Goal: Task Accomplishment & Management: Manage account settings

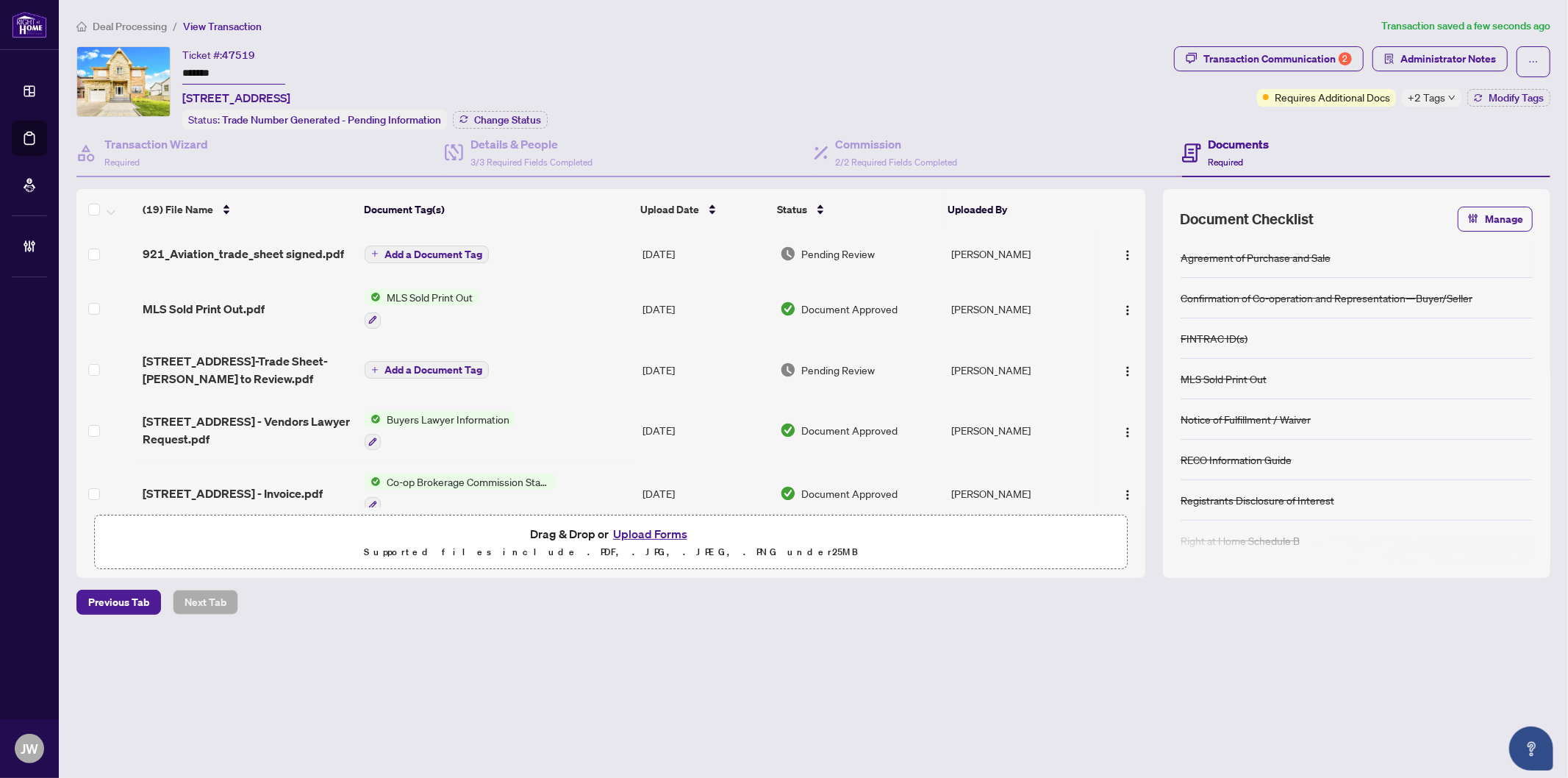
click at [432, 250] on span "Add a Document Tag" at bounding box center [434, 255] width 97 height 10
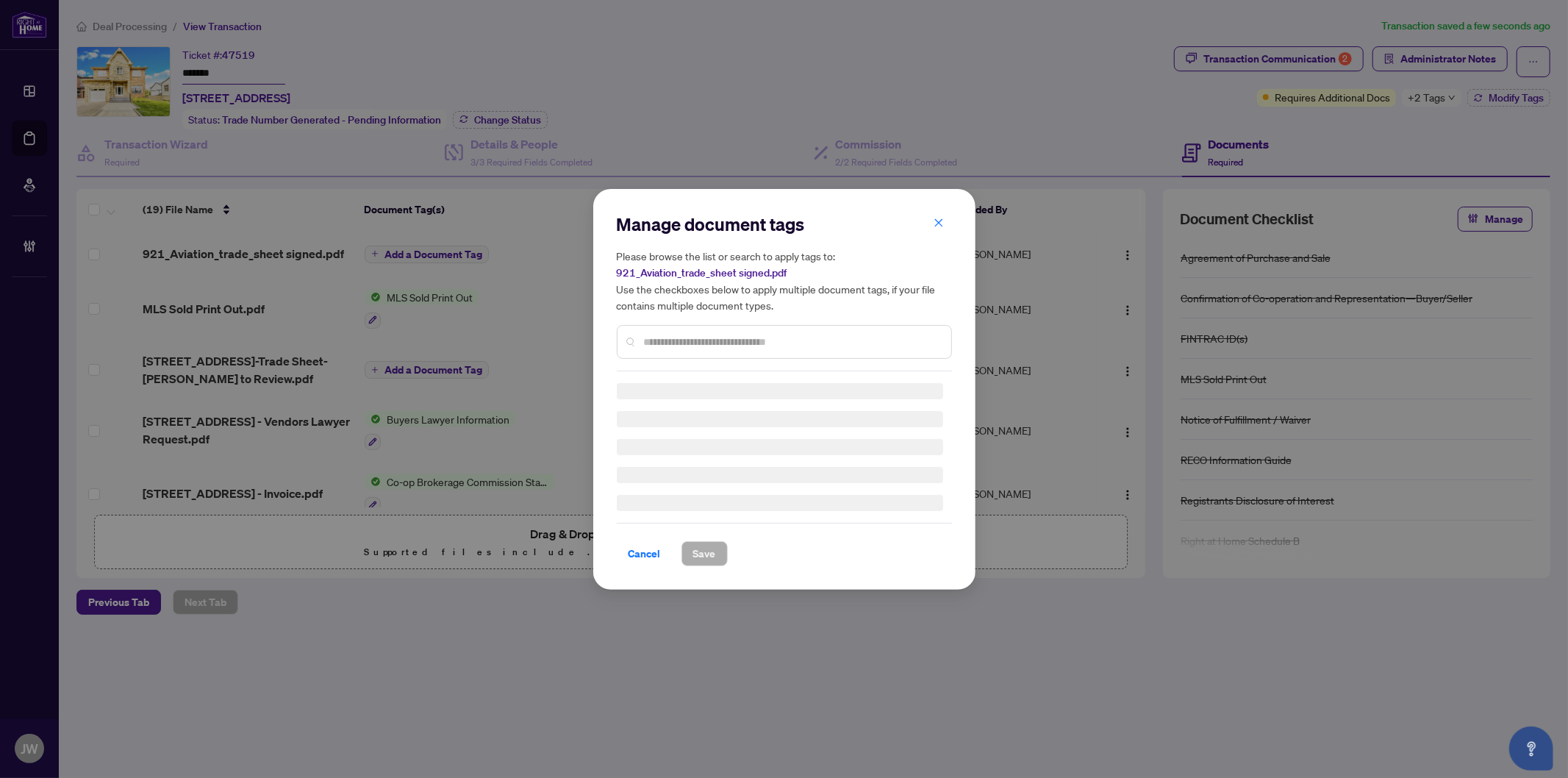
click at [945, 248] on h5 "Please browse the list or search to apply tags to: 921_Aviation_trade_sheet sig…" at bounding box center [784, 281] width 335 height 66
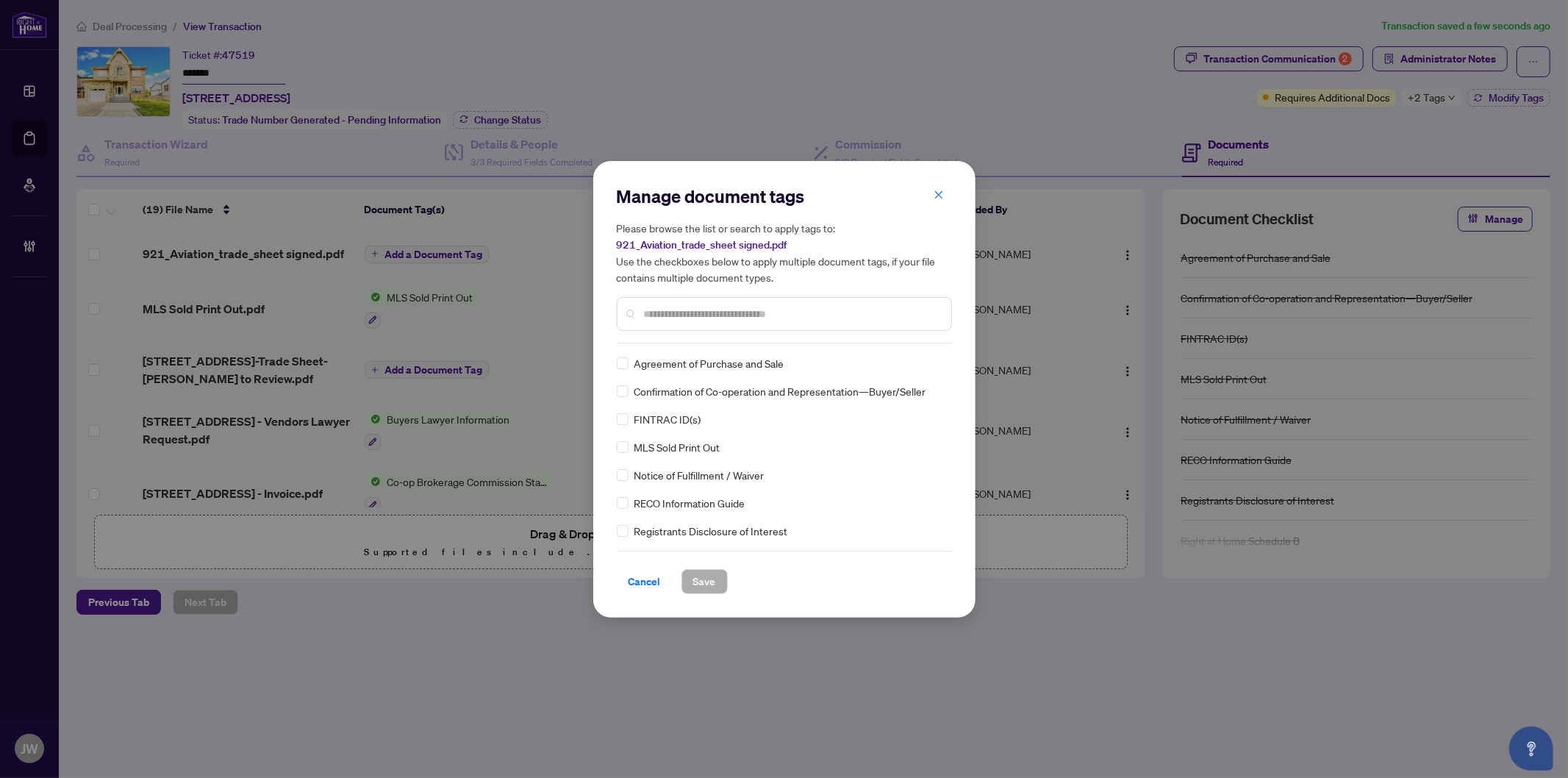
click at [279, 244] on div "Manage document tags Please browse the list or search to apply tags to: 921_Avi…" at bounding box center [784, 389] width 1568 height 778
click at [938, 192] on icon "close" at bounding box center [939, 195] width 10 height 10
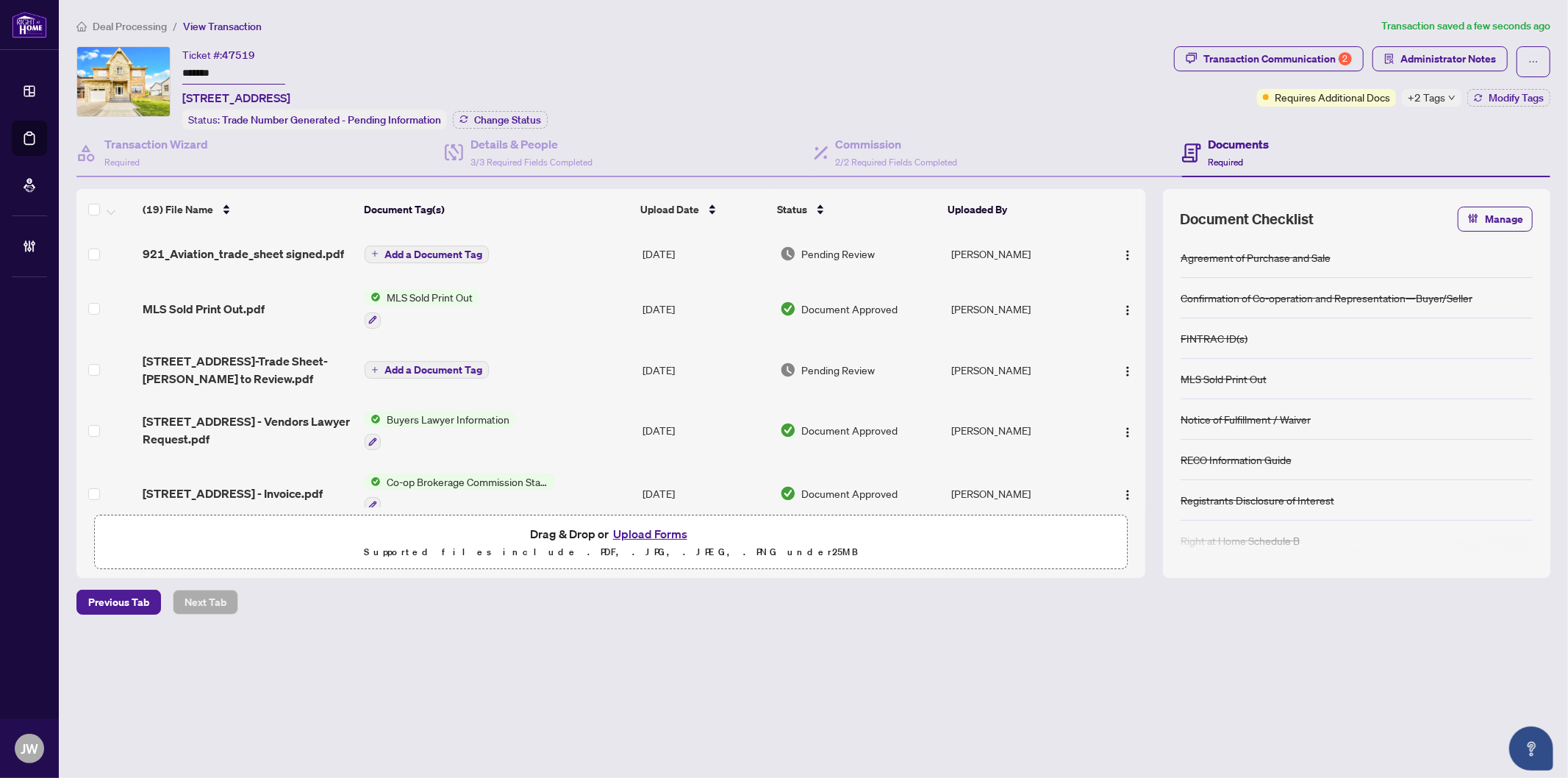
click at [861, 112] on div "Ticket #: 47519 ******* 921 Aviation Rd, Mississauga, Ontario L5G 4H8, Canada S…" at bounding box center [622, 89] width 1092 height 84
click at [1292, 56] on div "Transaction Communication 2" at bounding box center [1277, 59] width 148 height 24
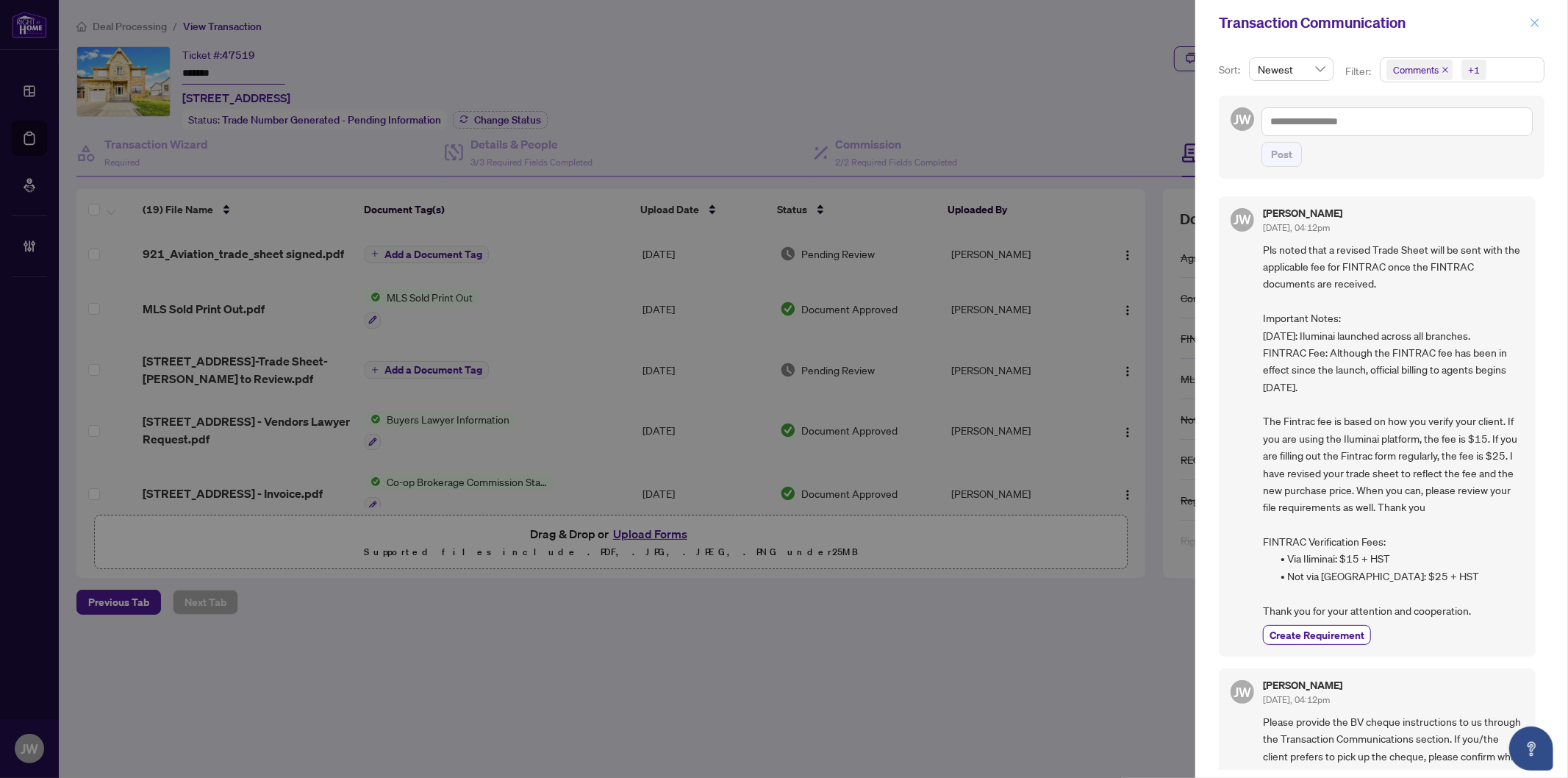
click at [1532, 24] on icon "close" at bounding box center [1534, 23] width 10 height 10
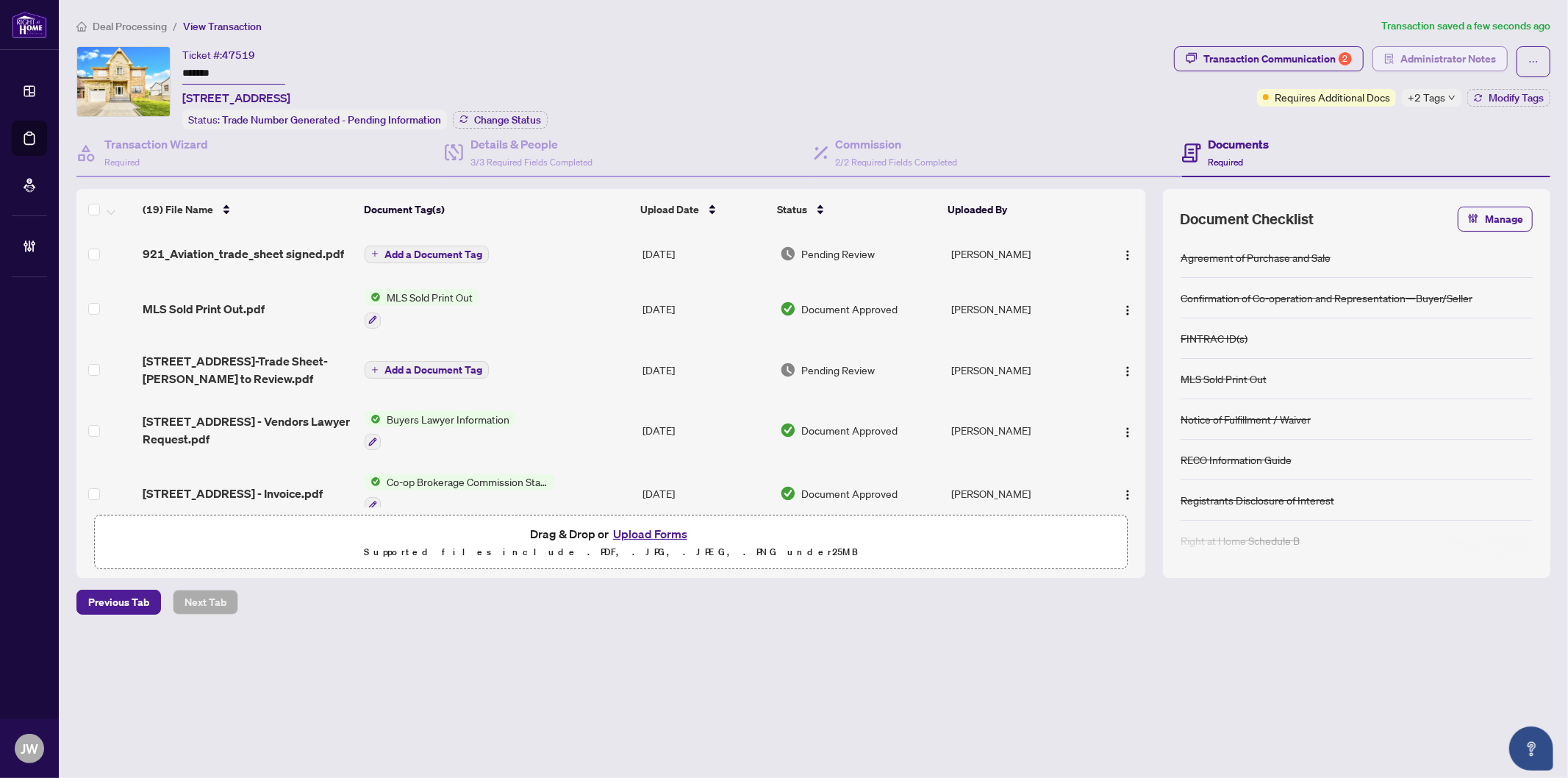
click at [1454, 55] on span "Administrator Notes" at bounding box center [1448, 59] width 95 height 24
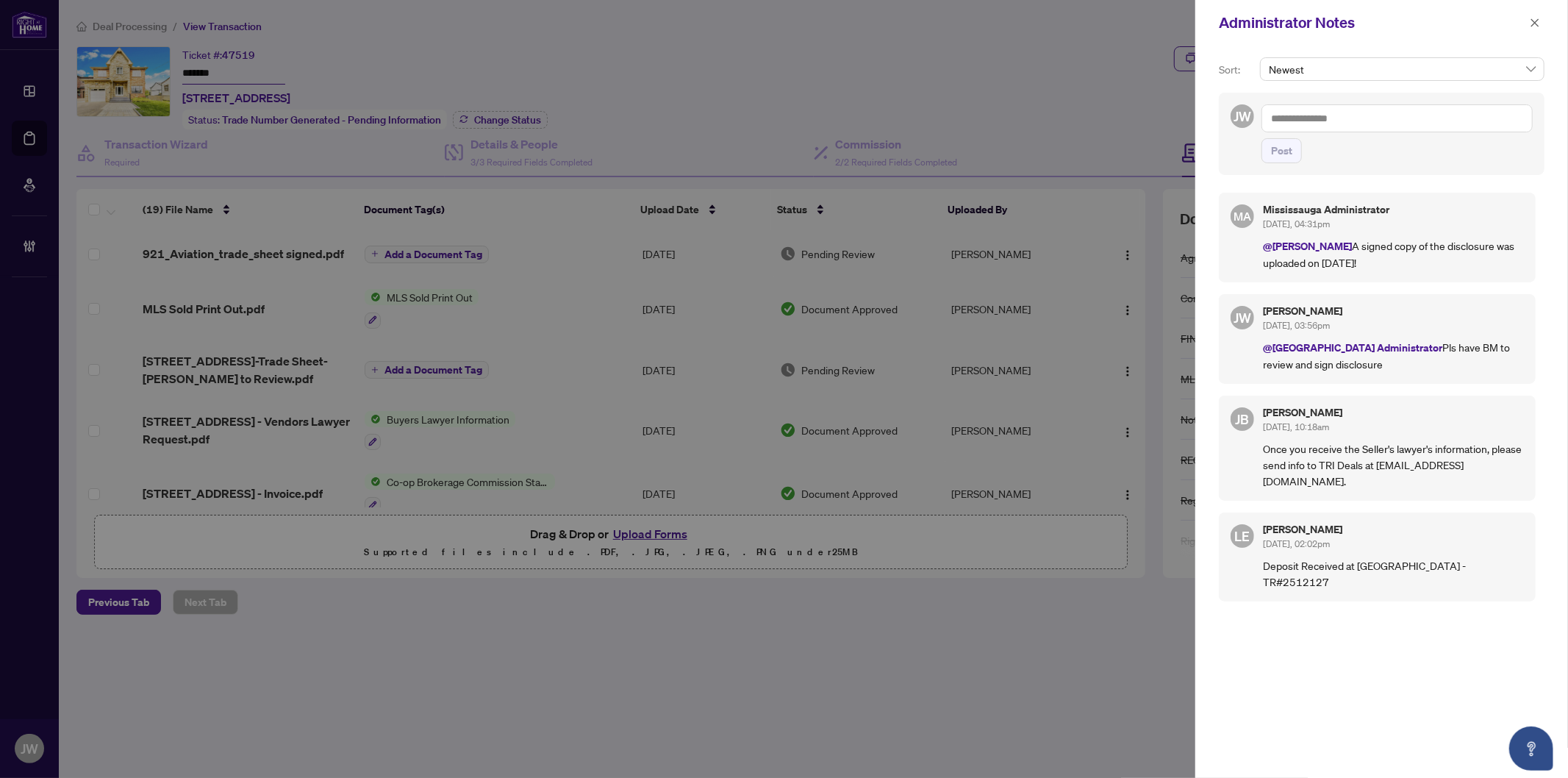
drag, startPoint x: 1314, startPoint y: 118, endPoint x: 1359, endPoint y: 119, distance: 45.0
click at [1316, 118] on textarea at bounding box center [1396, 118] width 271 height 28
click at [1382, 125] on span "Miss issauga Administrator" at bounding box center [1412, 128] width 121 height 13
type textarea "**********"
click at [1284, 152] on span "Post" at bounding box center [1281, 151] width 21 height 24
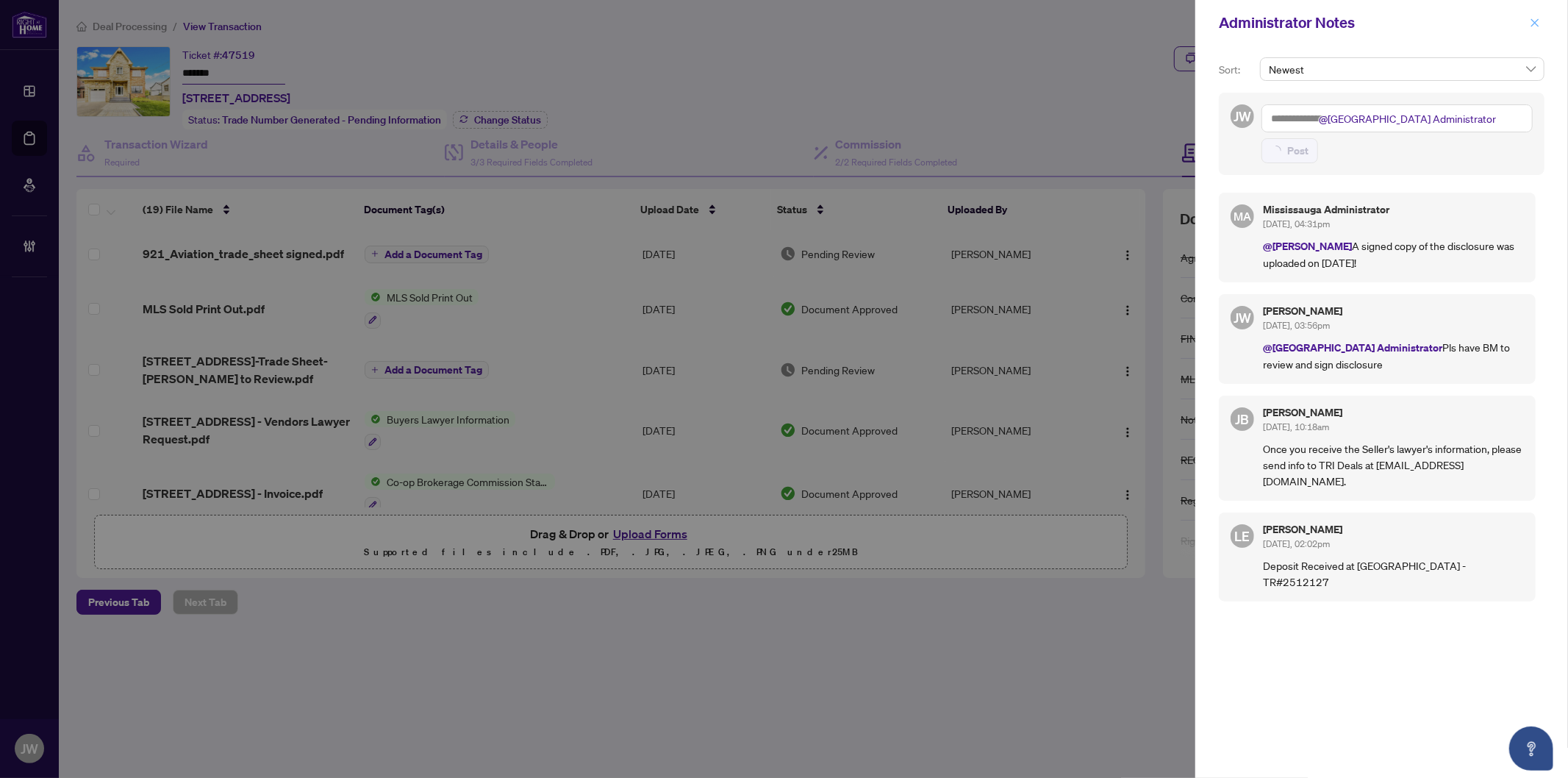
click at [1533, 21] on icon "close" at bounding box center [1535, 22] width 8 height 8
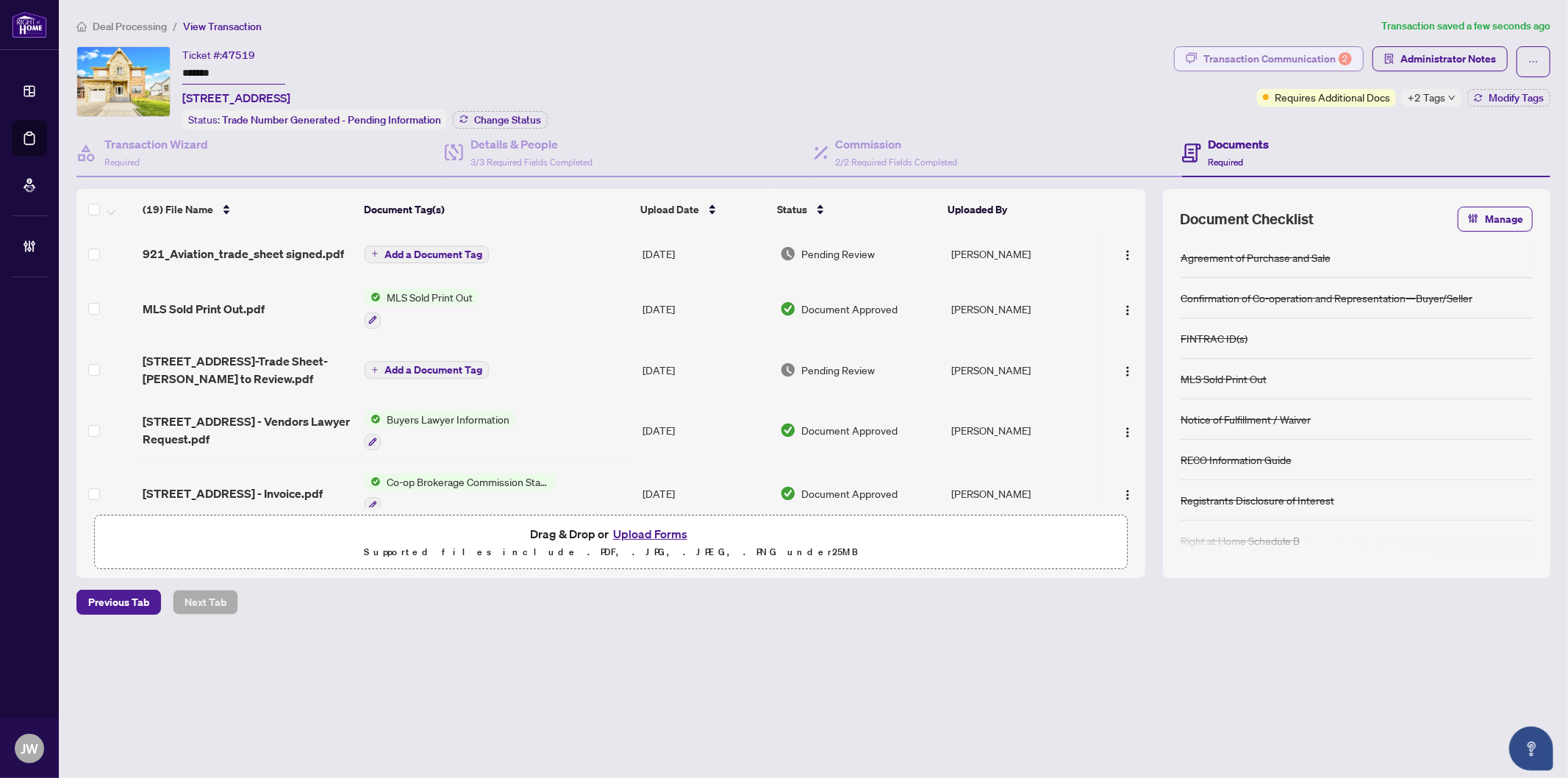
click at [1270, 57] on div "Transaction Communication 2" at bounding box center [1277, 59] width 148 height 24
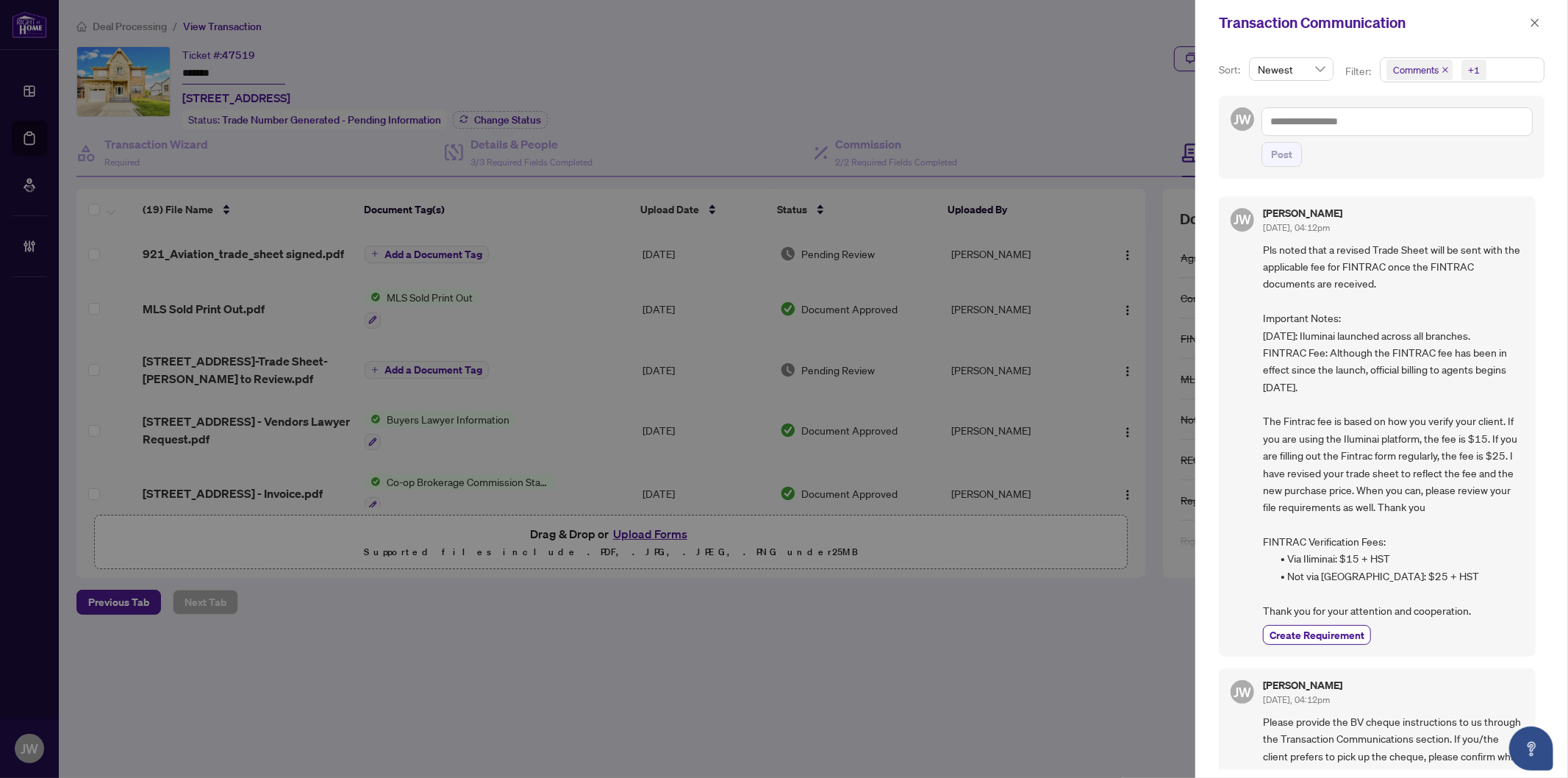
scroll to position [82, 0]
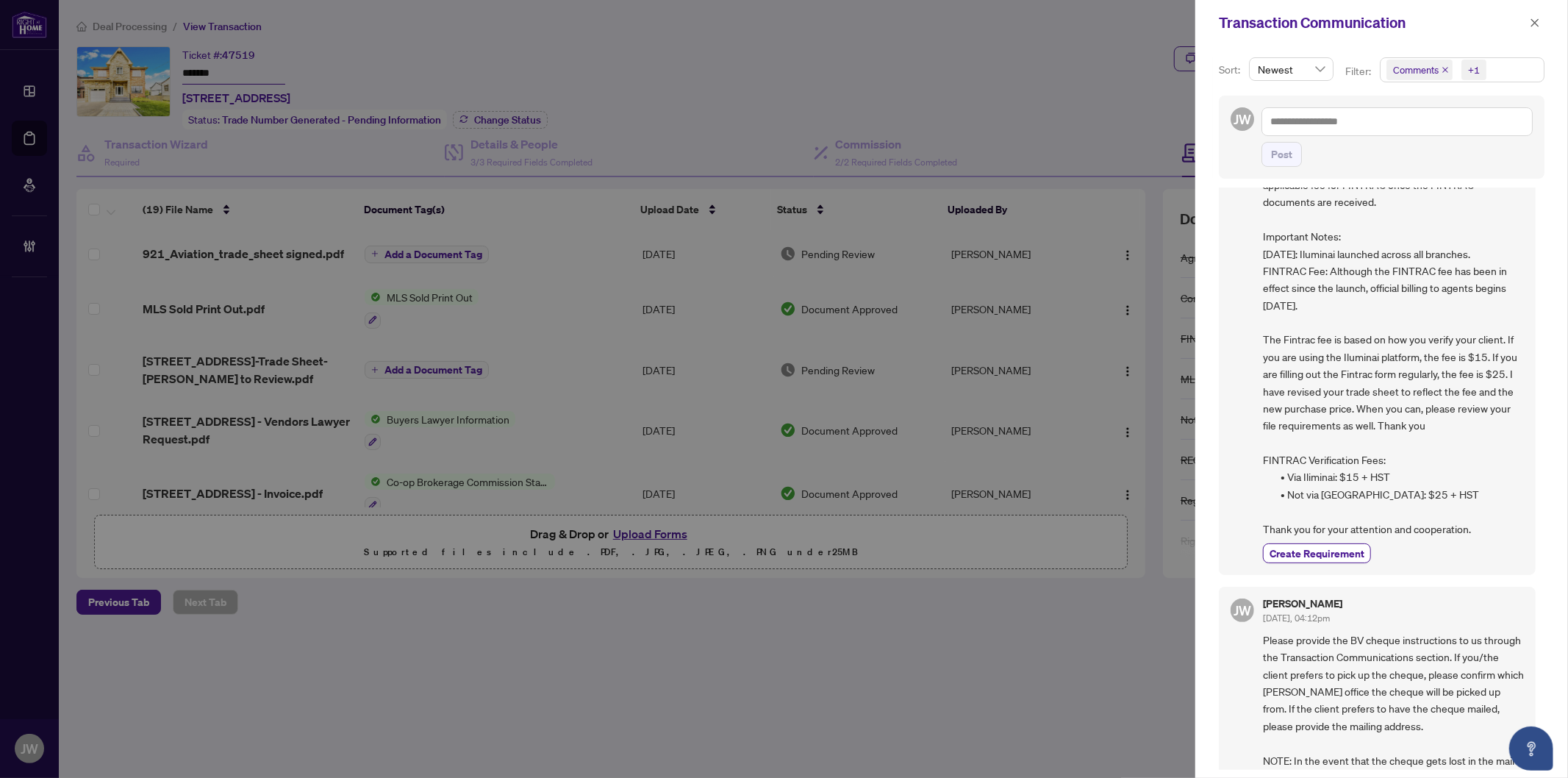
click at [1447, 69] on icon "close" at bounding box center [1445, 70] width 7 height 7
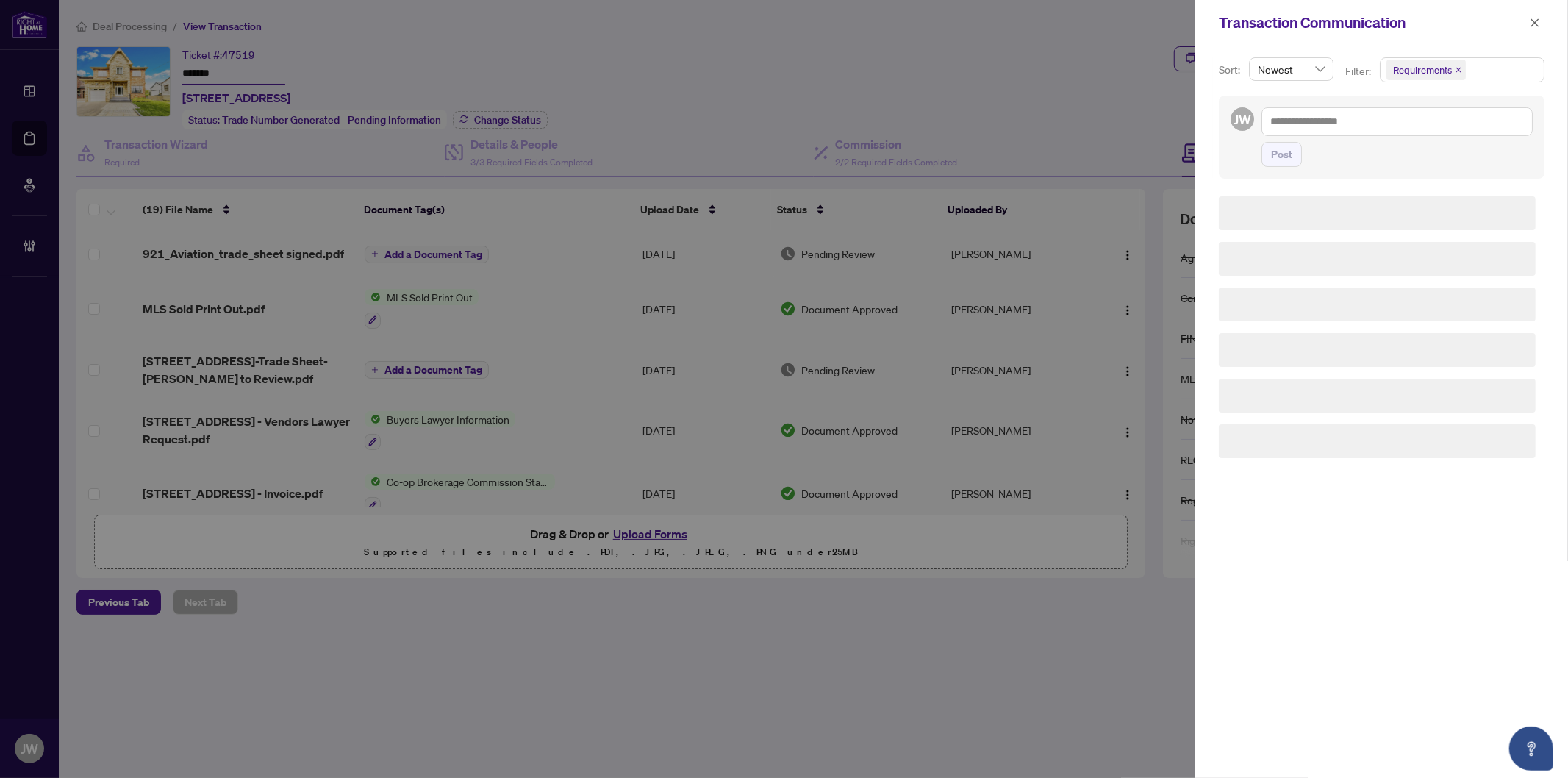
scroll to position [0, 0]
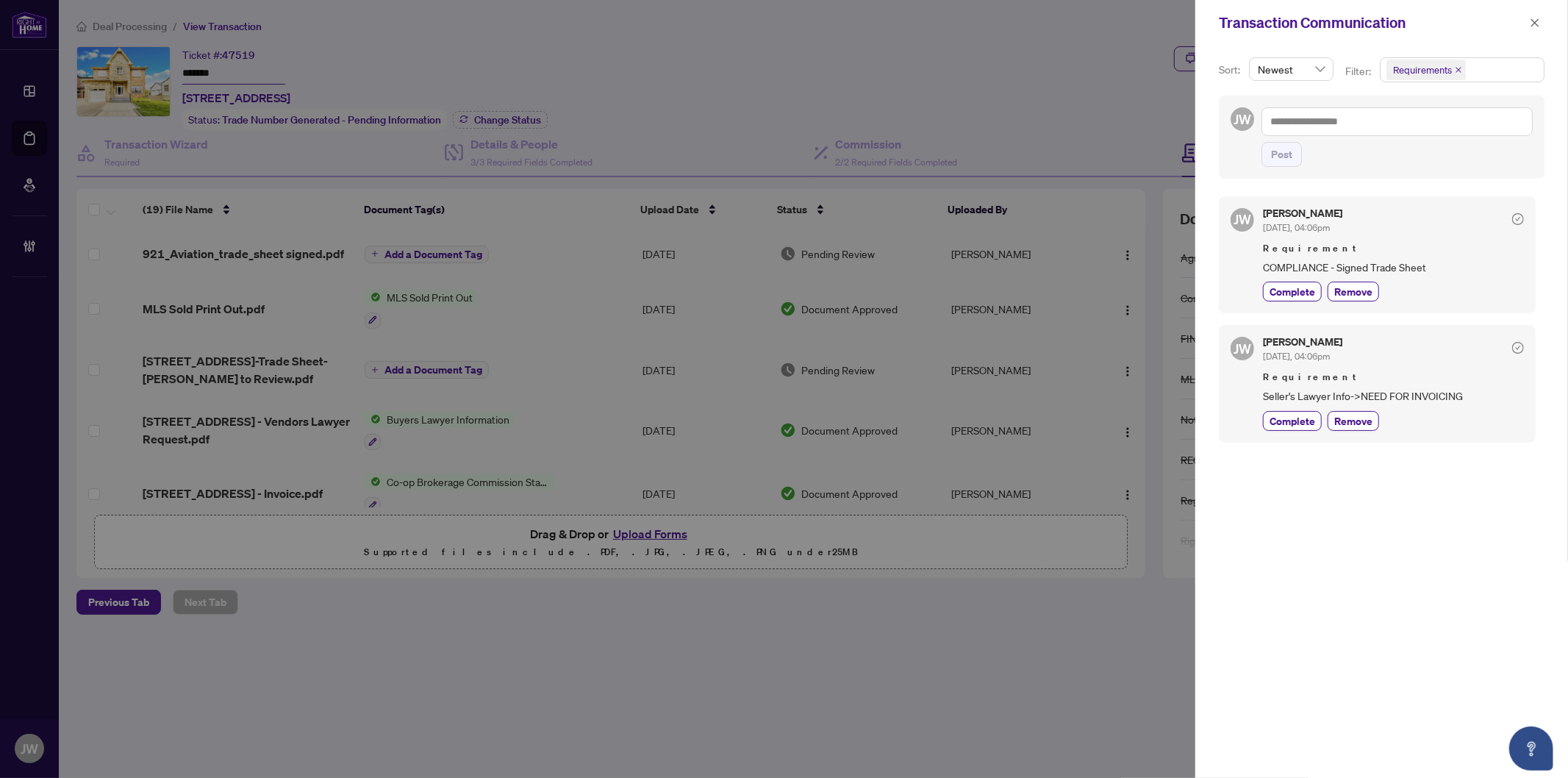
click at [1452, 439] on div "JW Jocelyne Wong Aug/26/2025, 04:06pm Requirement Seller's Lawyer Info->NEED FO…" at bounding box center [1377, 384] width 317 height 117
click at [1536, 22] on icon "close" at bounding box center [1534, 23] width 10 height 10
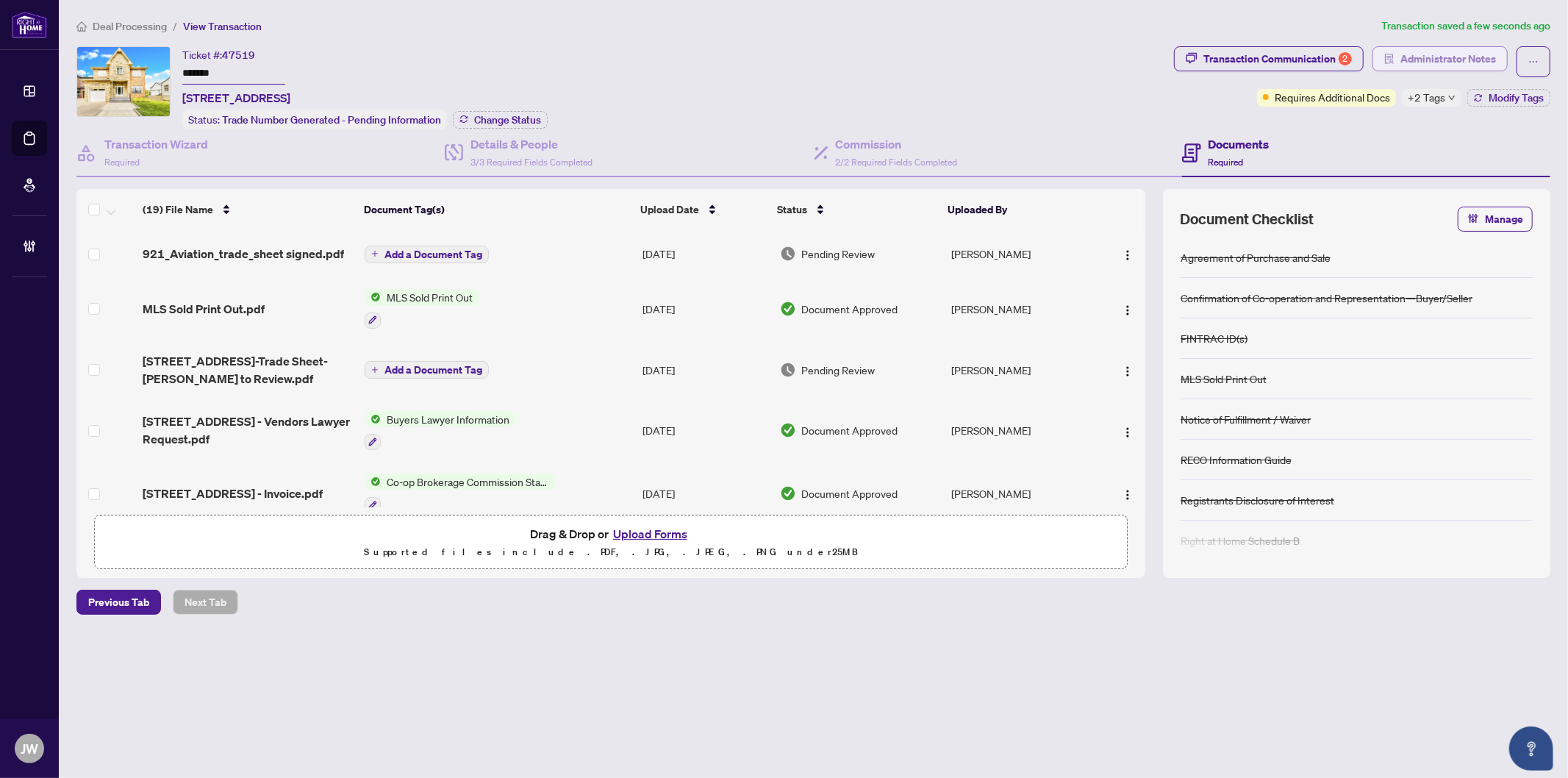
click at [1438, 52] on span "Administrator Notes" at bounding box center [1448, 59] width 95 height 24
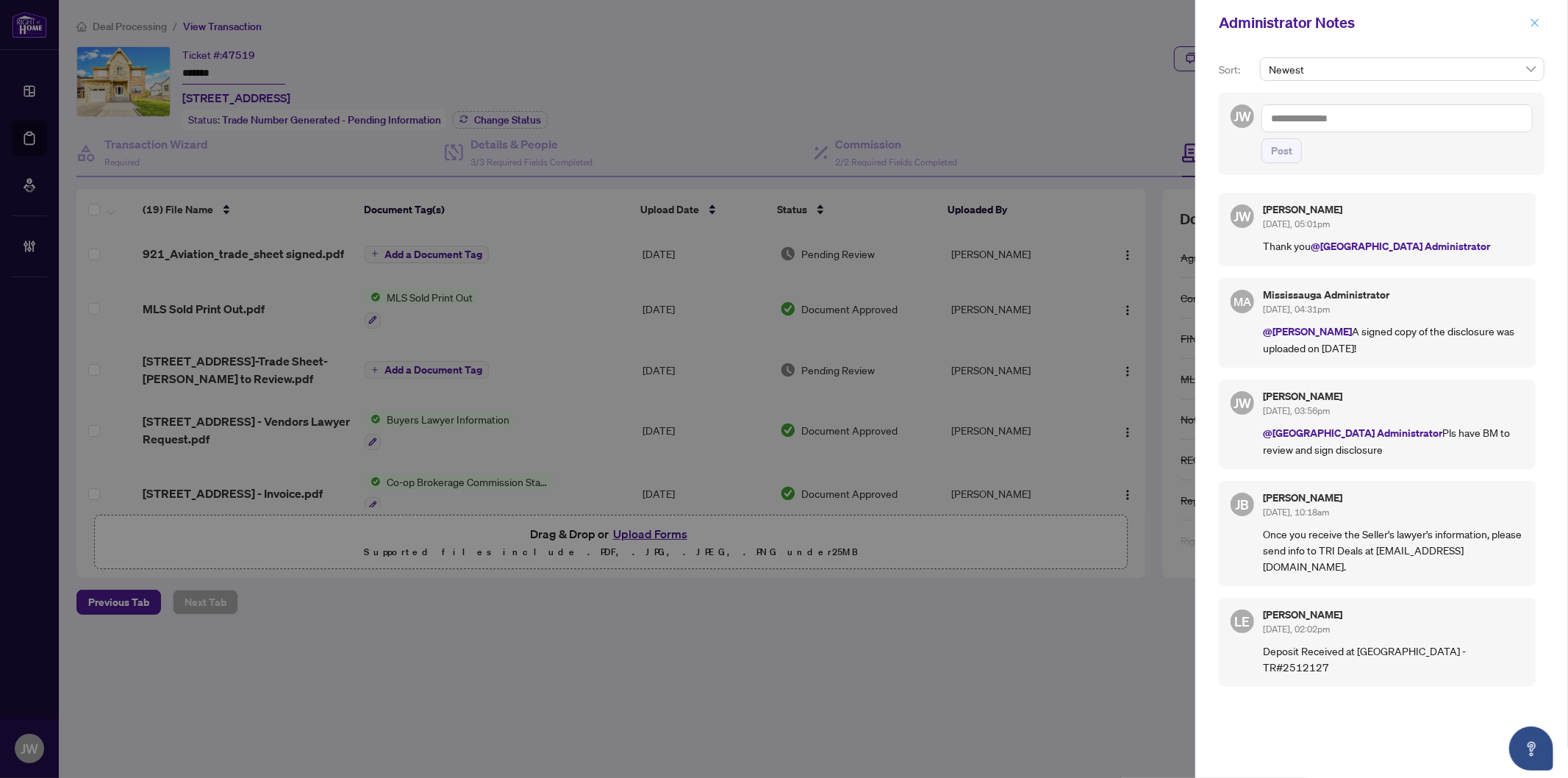
click at [1537, 18] on icon "close" at bounding box center [1534, 23] width 10 height 10
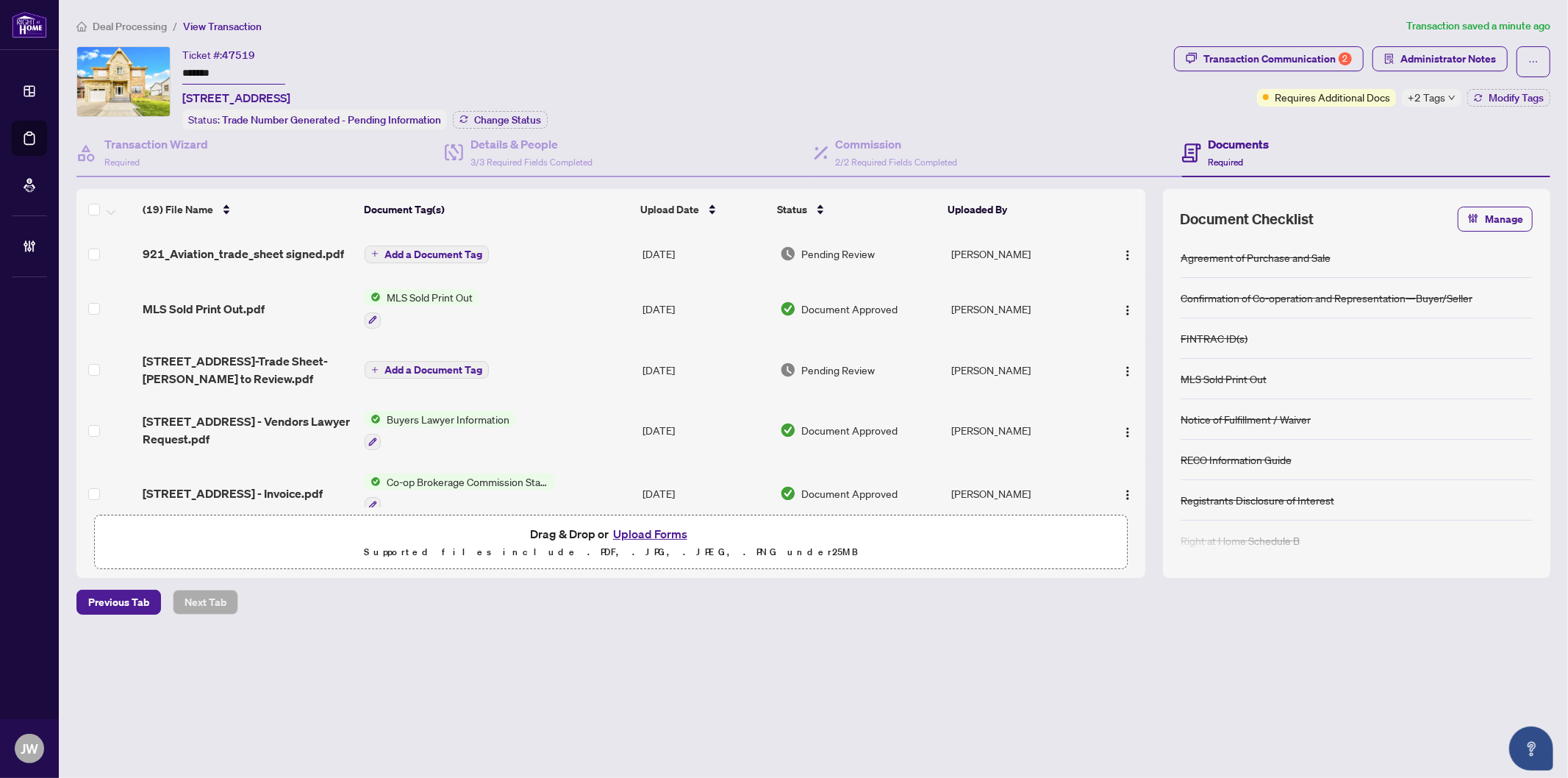
click at [655, 84] on div "Ticket #: 47519 ******* 921 Aviation Rd, Mississauga, Ontario L5G 4H8, Canada S…" at bounding box center [622, 89] width 1092 height 84
click at [108, 210] on icon "button" at bounding box center [110, 213] width 9 height 6
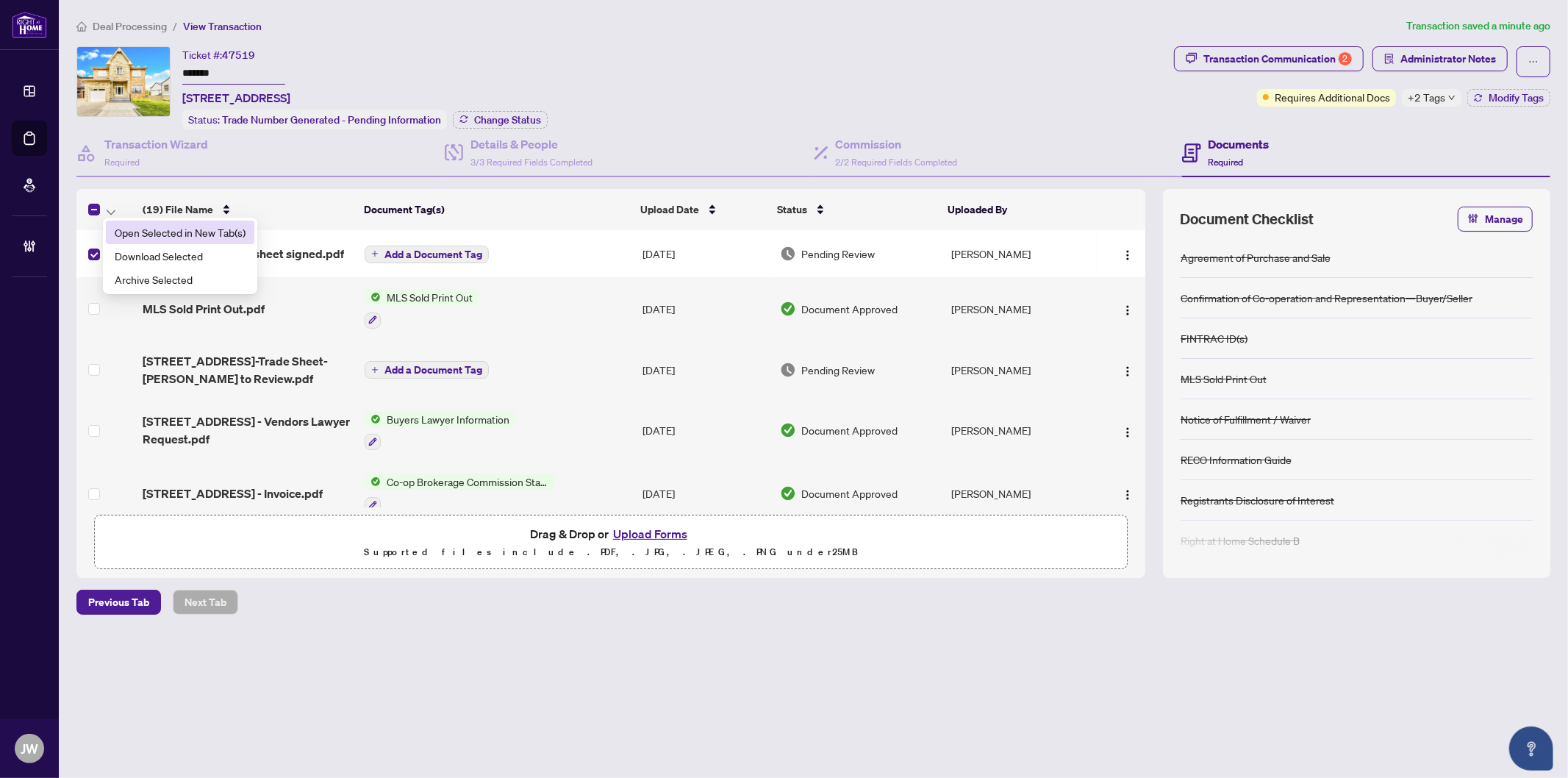
click at [172, 232] on span "Open Selected in New Tab(s)" at bounding box center [180, 232] width 131 height 16
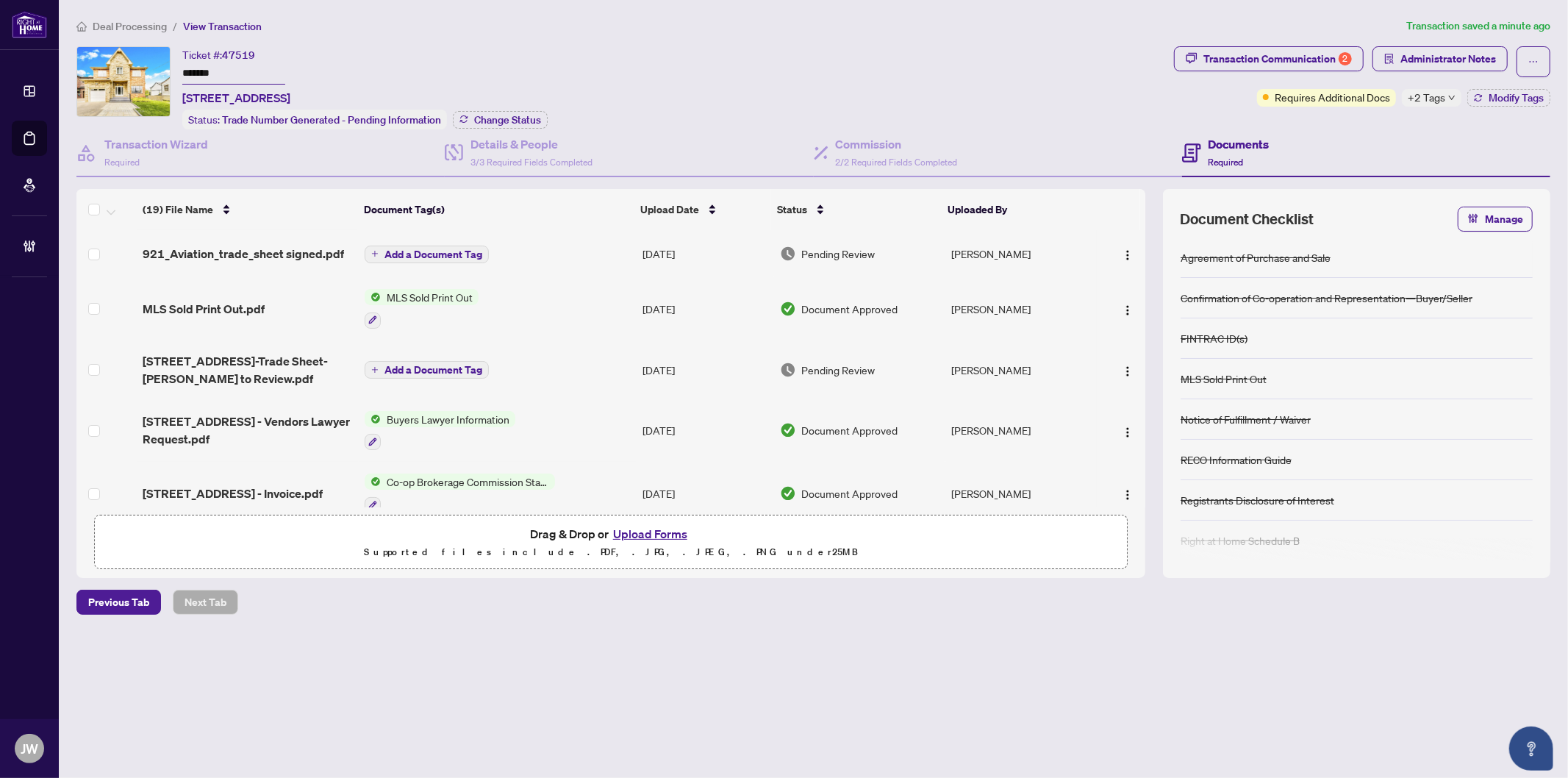
click at [942, 47] on div "Ticket #: 47519 ******* 921 Aviation Rd, Mississauga, Ontario L5G 4H8, Canada S…" at bounding box center [622, 89] width 1092 height 84
click at [937, 57] on div "Ticket #: 47519 ******* 921 Aviation Rd, Mississauga, Ontario L5G 4H8, Canada S…" at bounding box center [622, 89] width 1092 height 84
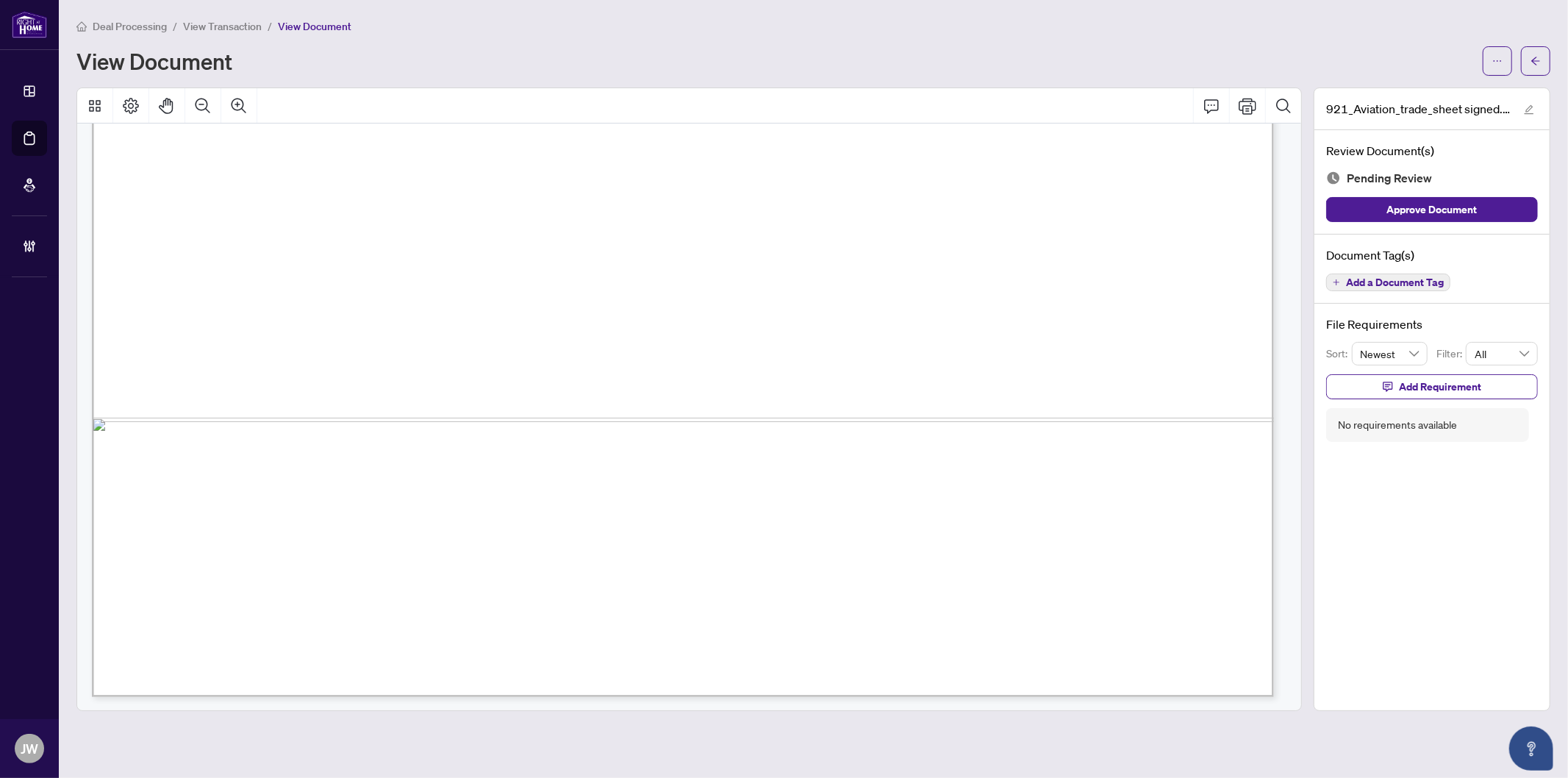
scroll to position [972, 0]
click at [1402, 285] on span "Add a Document Tag" at bounding box center [1394, 283] width 97 height 10
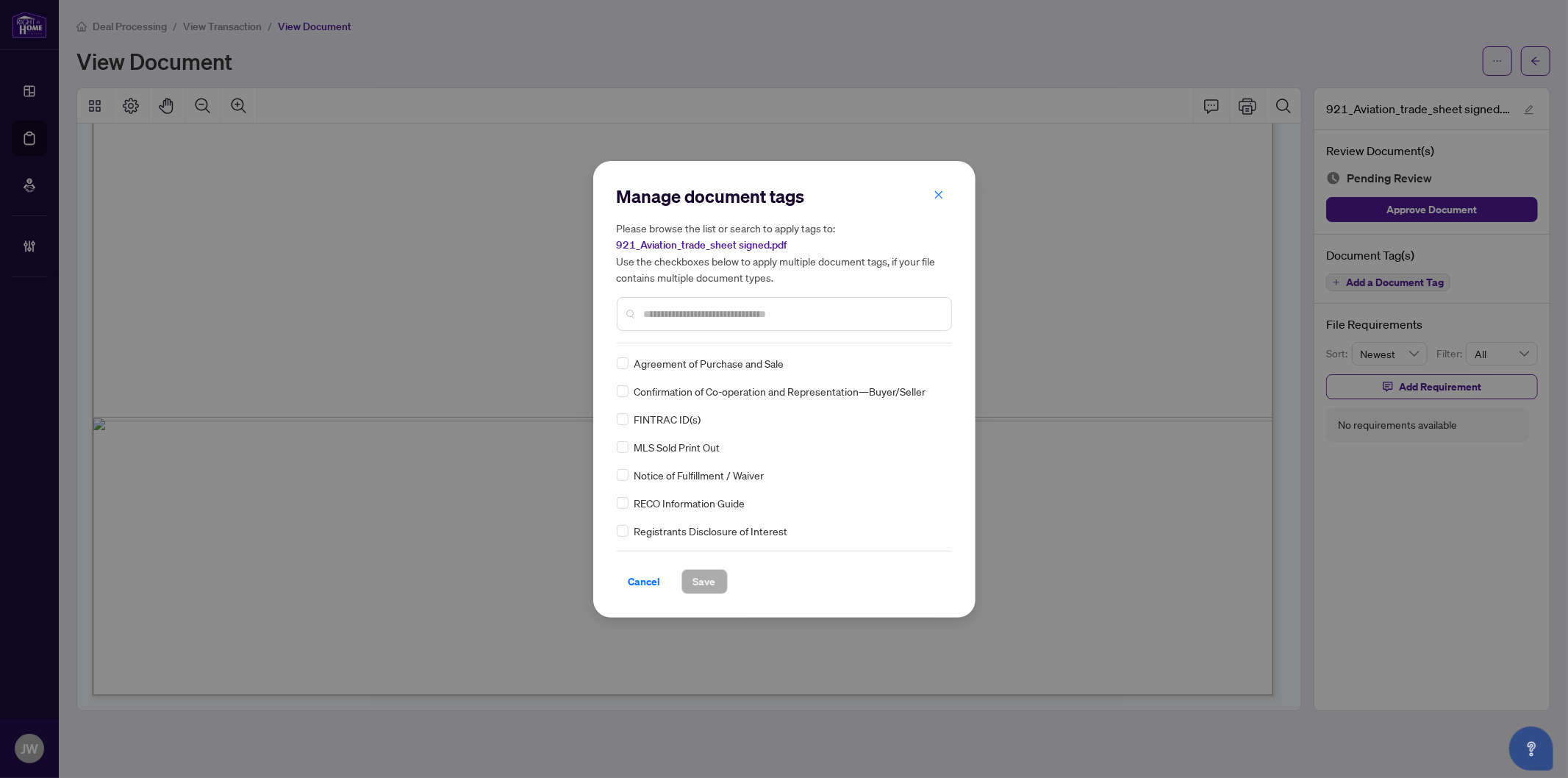
click at [675, 307] on input "text" at bounding box center [791, 313] width 295 height 16
click at [926, 360] on div at bounding box center [929, 363] width 28 height 15
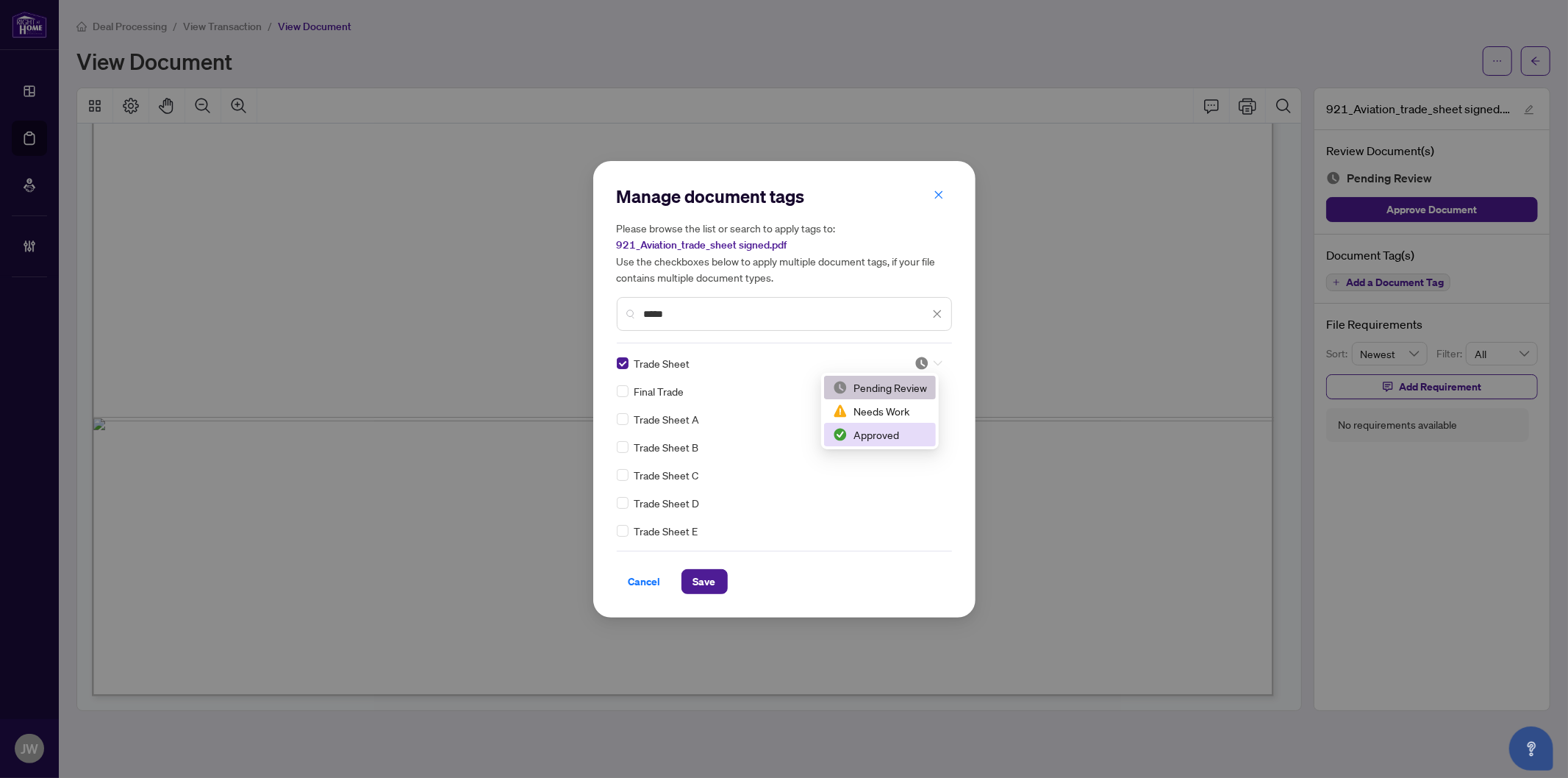
drag, startPoint x: 878, startPoint y: 428, endPoint x: 678, endPoint y: 332, distance: 221.8
click at [878, 428] on div "Approved" at bounding box center [879, 435] width 94 height 16
drag, startPoint x: 644, startPoint y: 311, endPoint x: 630, endPoint y: 308, distance: 14.3
click at [630, 311] on div "*****" at bounding box center [784, 314] width 335 height 34
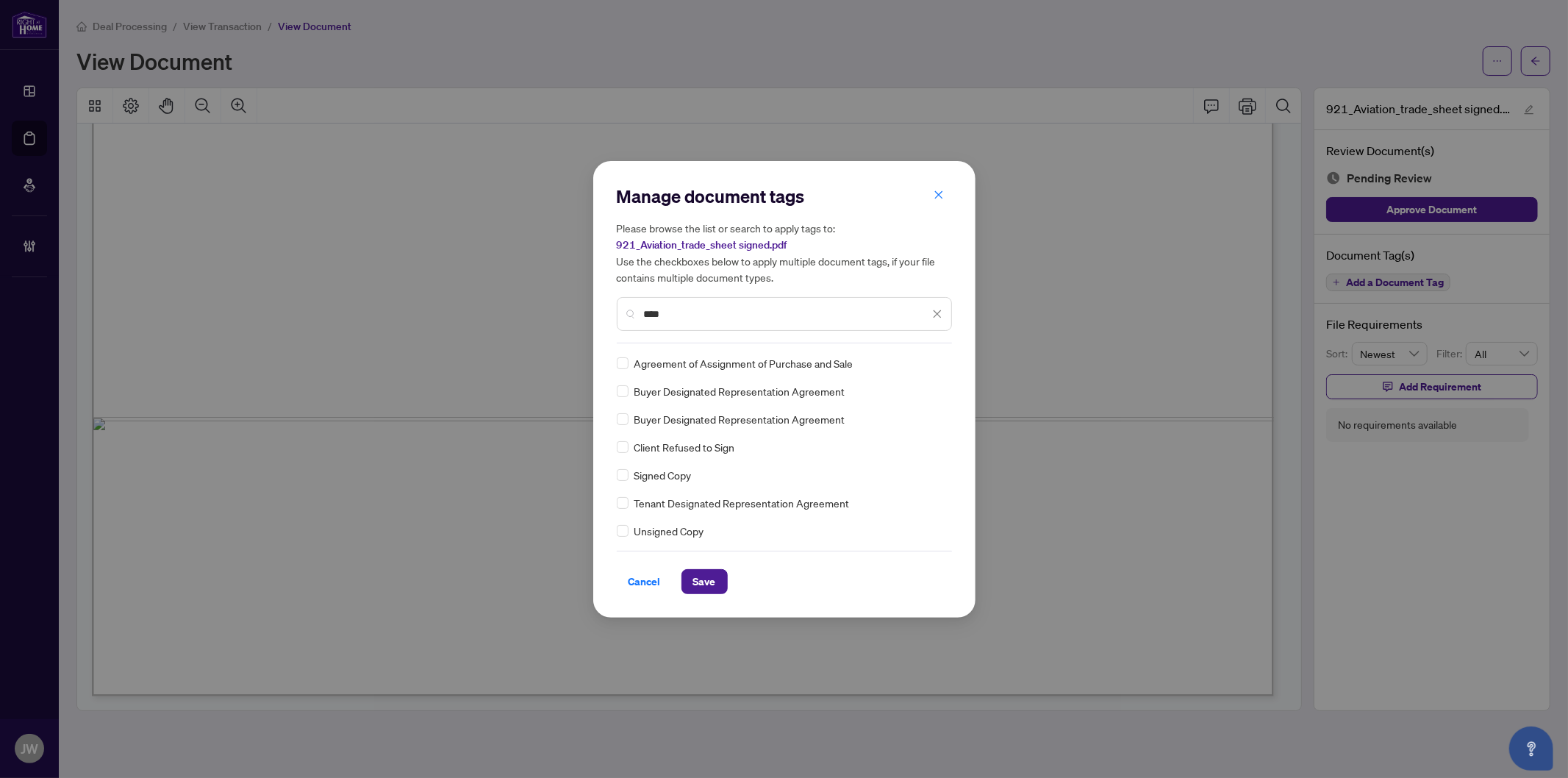
type input "****"
click at [929, 356] on div at bounding box center [929, 363] width 28 height 15
drag, startPoint x: 886, startPoint y: 430, endPoint x: 777, endPoint y: 526, distance: 145.2
click at [883, 434] on div "Approved" at bounding box center [879, 435] width 94 height 16
click at [708, 587] on span "Save" at bounding box center [704, 582] width 23 height 24
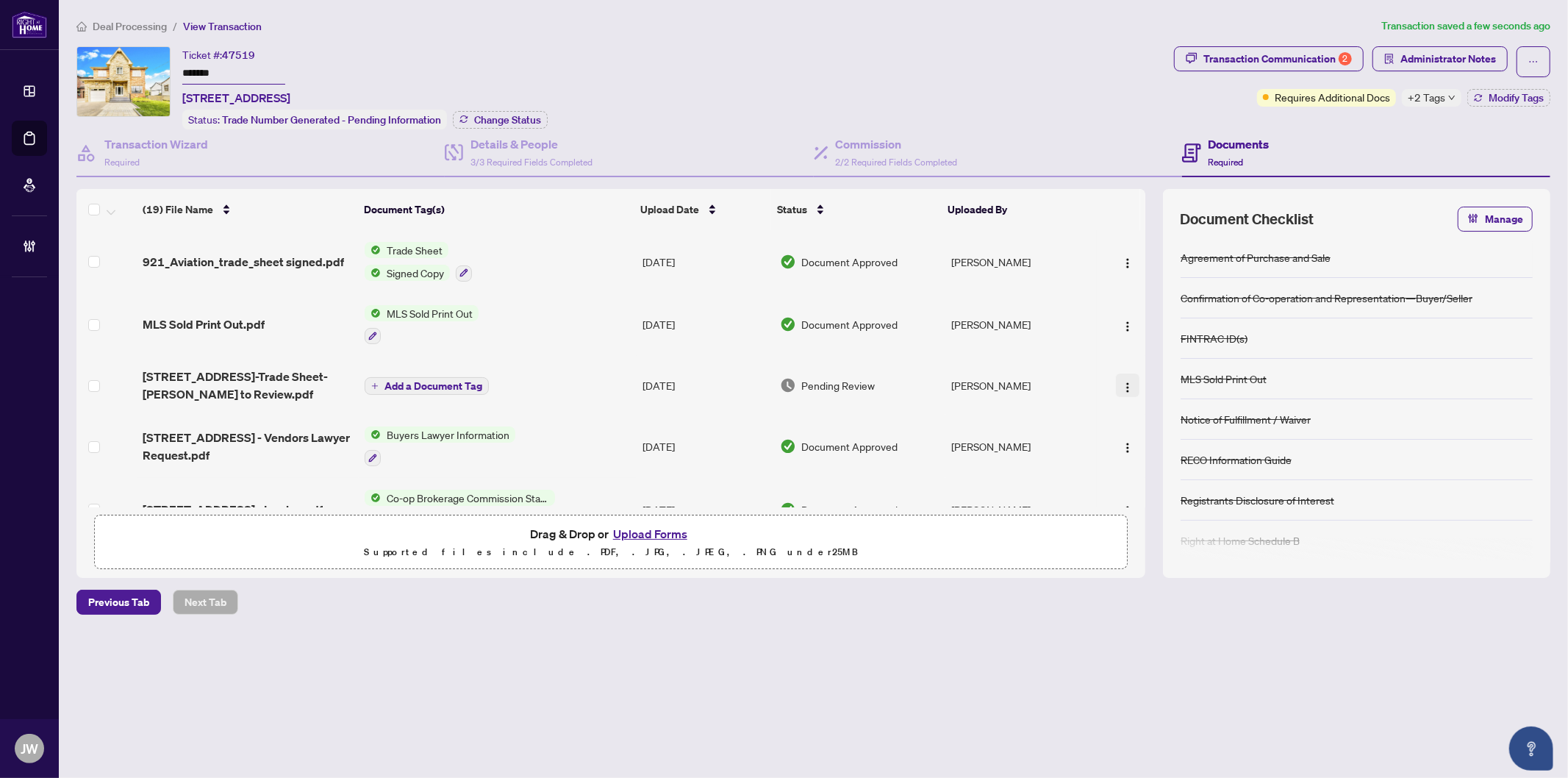
click at [1130, 376] on button "button" at bounding box center [1128, 386] width 24 height 24
click at [1154, 497] on span "Document Permissions" at bounding box center [1192, 502] width 140 height 16
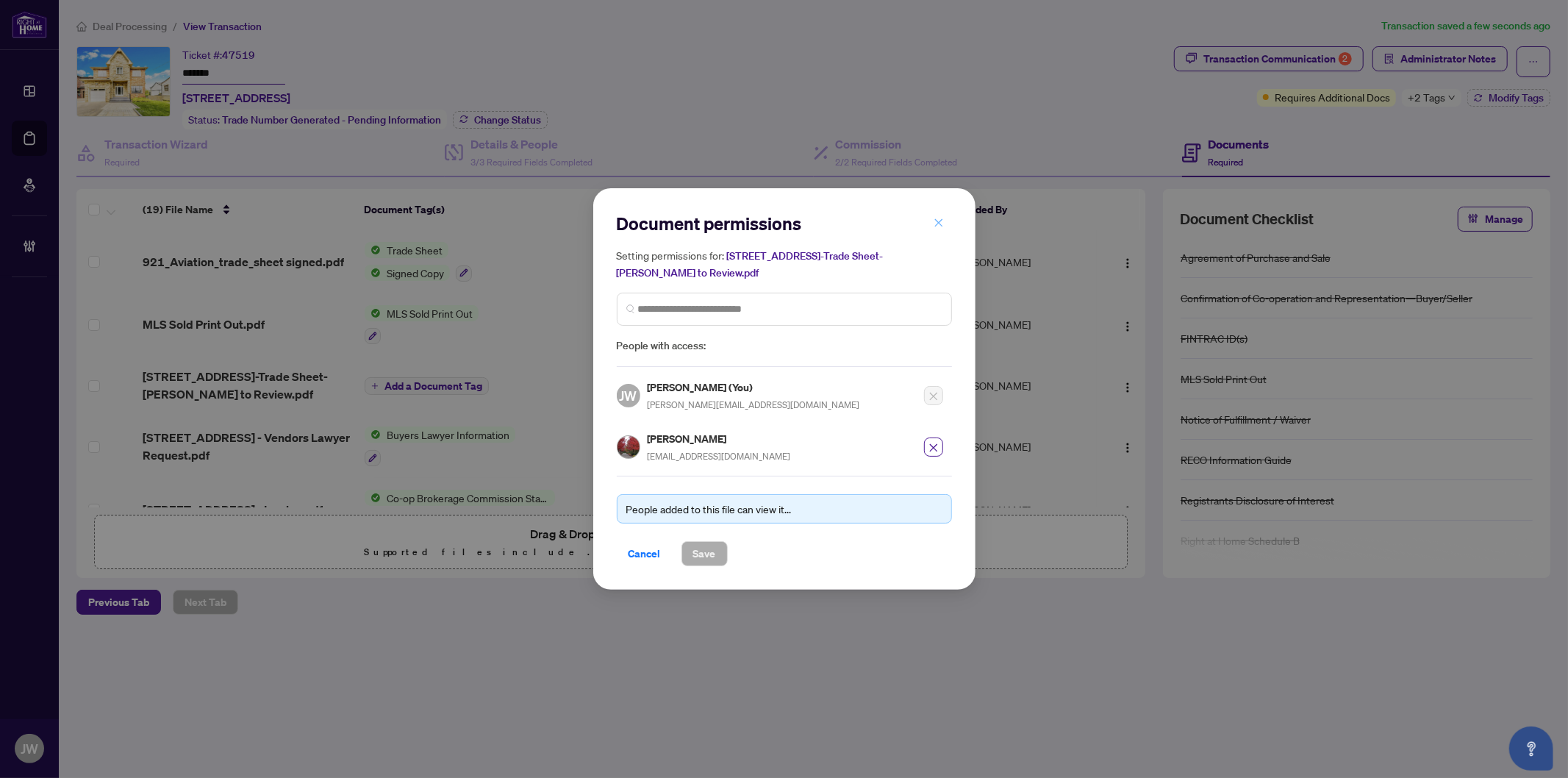
click at [938, 221] on icon "close" at bounding box center [939, 223] width 10 height 10
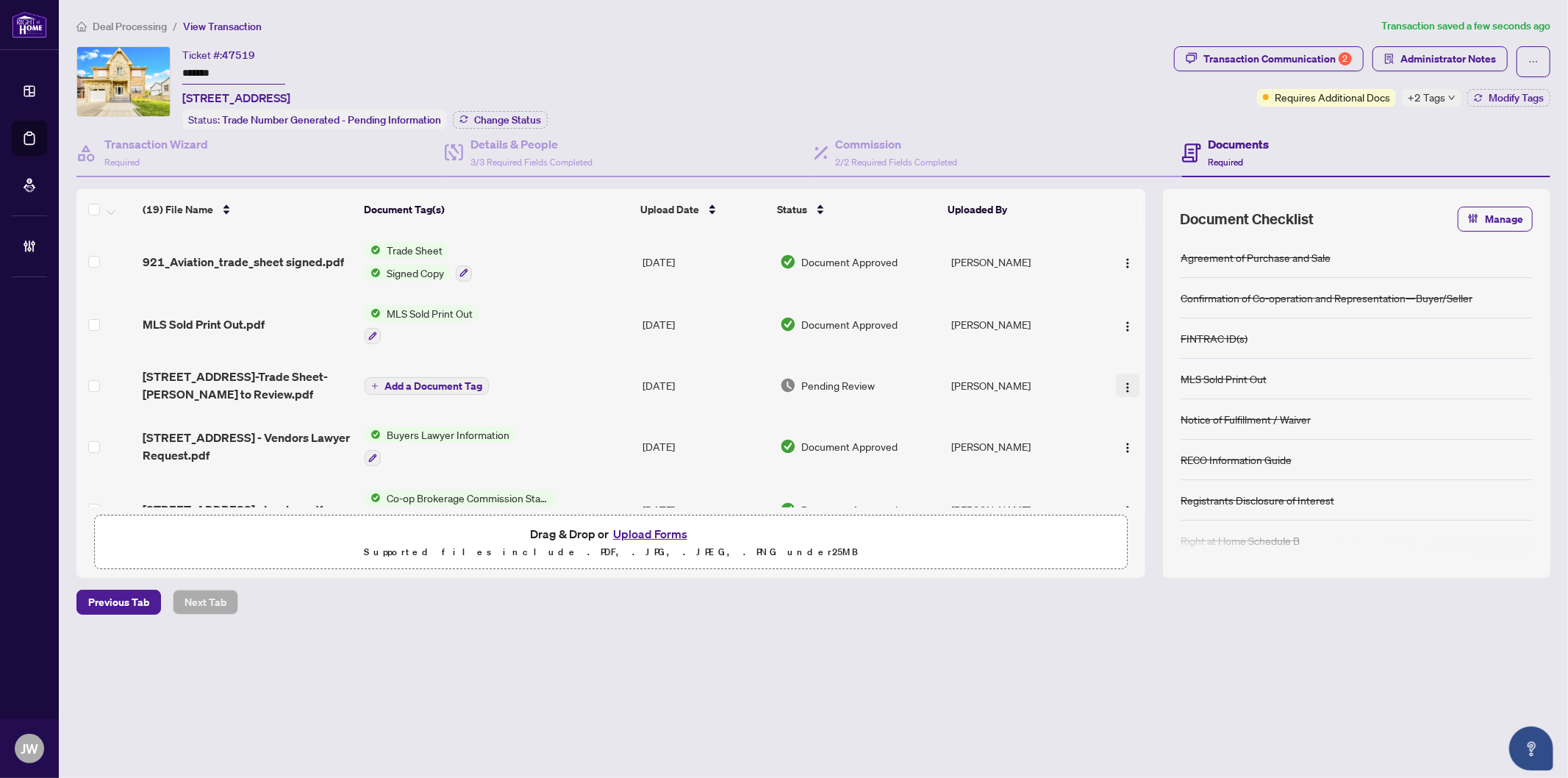
click at [1122, 382] on img "button" at bounding box center [1128, 388] width 12 height 12
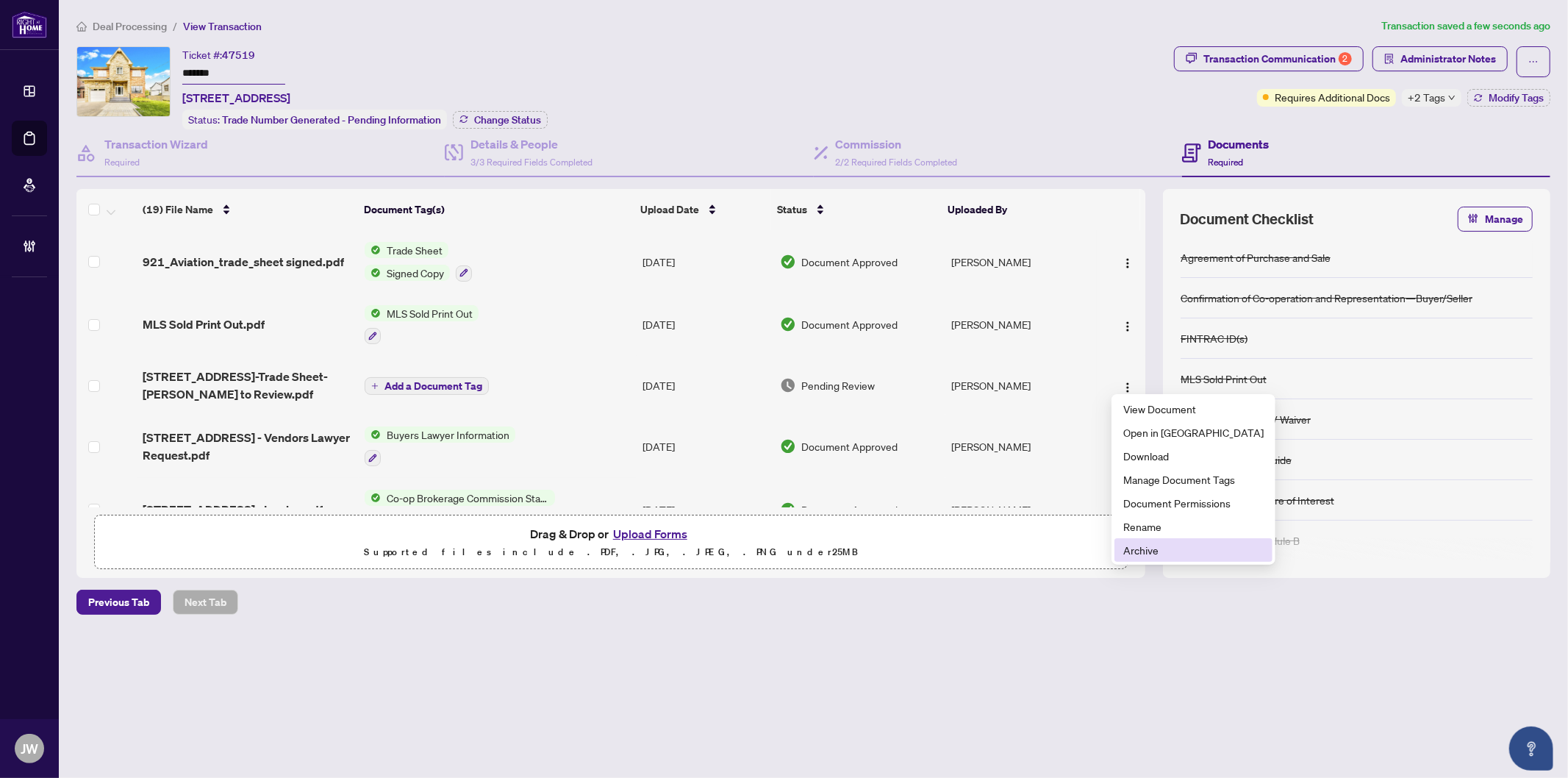
click at [1140, 545] on span "Archive" at bounding box center [1192, 550] width 140 height 16
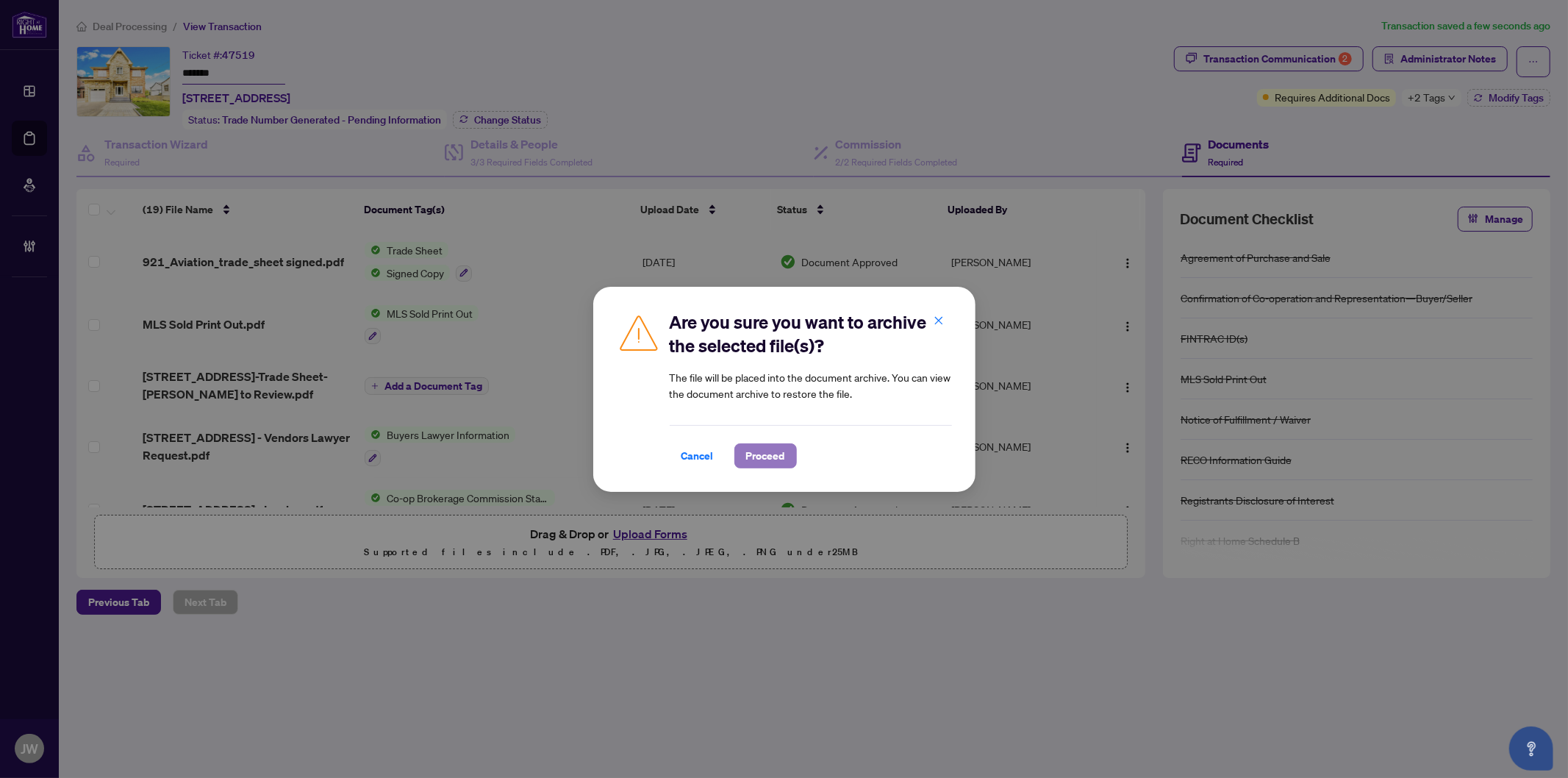
drag, startPoint x: 769, startPoint y: 455, endPoint x: 787, endPoint y: 236, distance: 219.7
click at [769, 454] on span "Proceed" at bounding box center [765, 456] width 39 height 24
click at [790, 142] on div "Are you sure you want to archive the selected file(s)? The file will be placed …" at bounding box center [784, 389] width 1568 height 778
drag, startPoint x: 855, startPoint y: 100, endPoint x: 845, endPoint y: 101, distance: 10.0
click at [854, 100] on div "Are you sure you want to archive the selected file(s)? The file will be placed …" at bounding box center [784, 389] width 1568 height 778
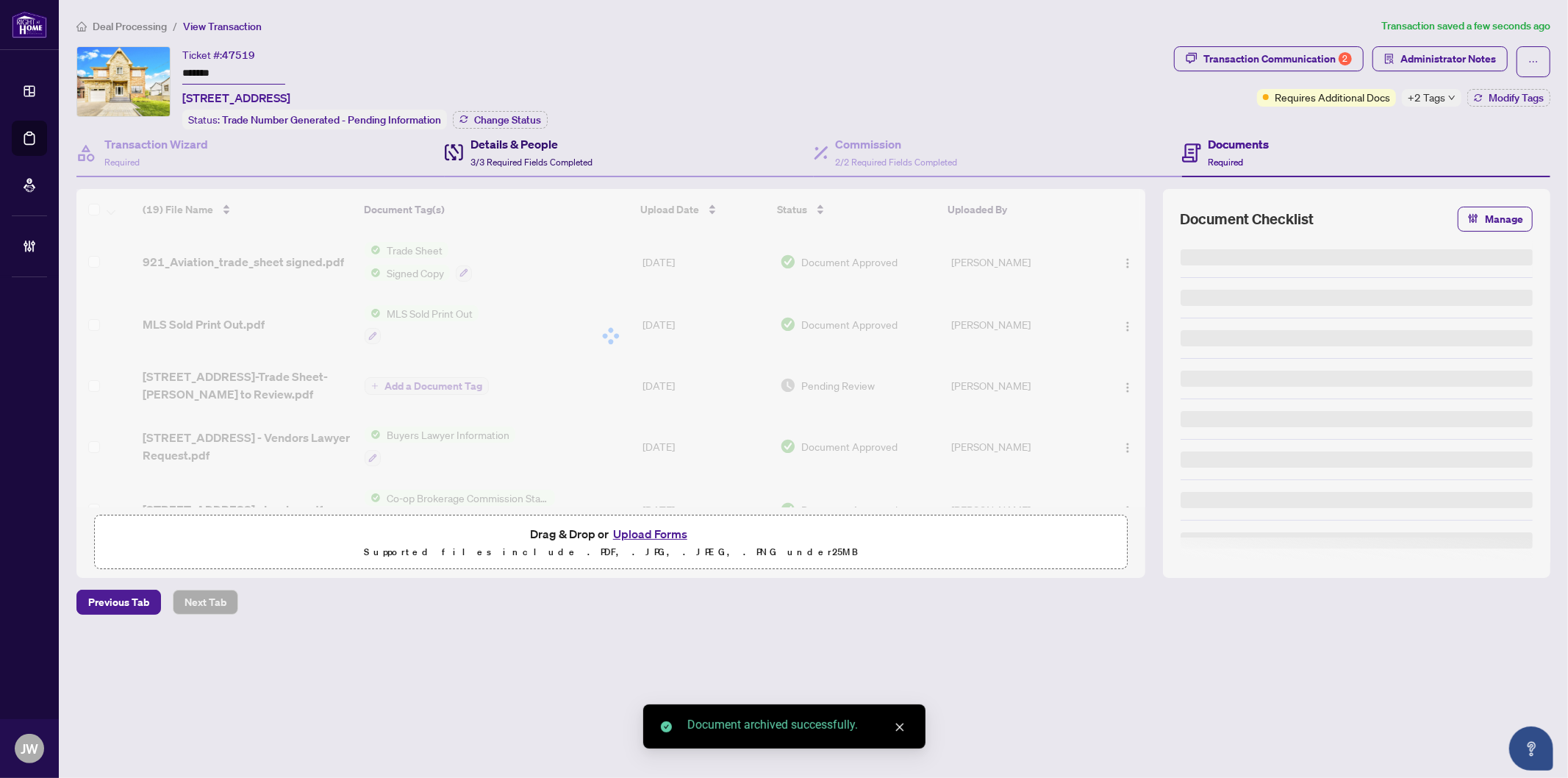
click at [503, 145] on h4 "Details & People" at bounding box center [531, 144] width 122 height 18
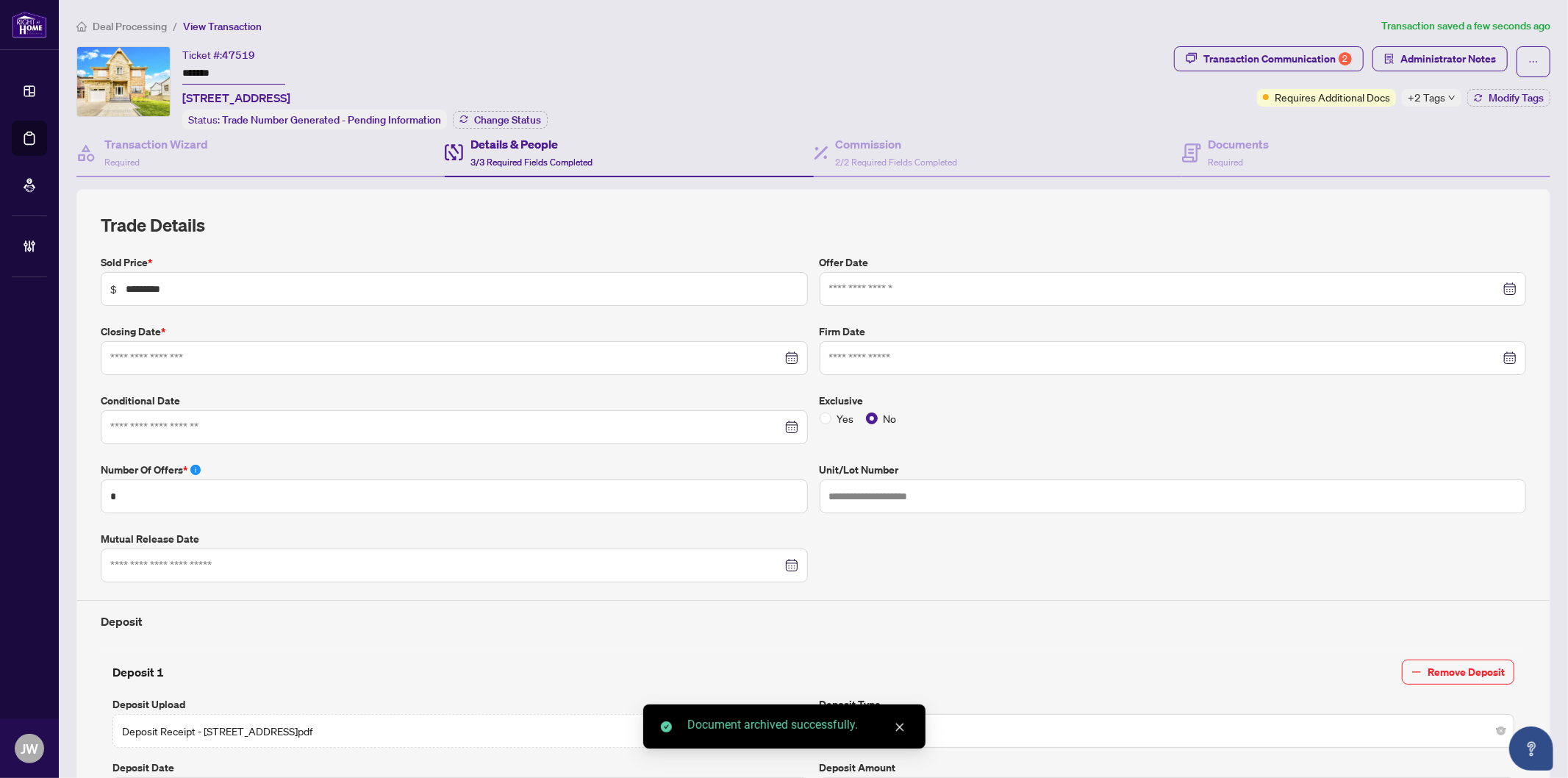
type input "**********"
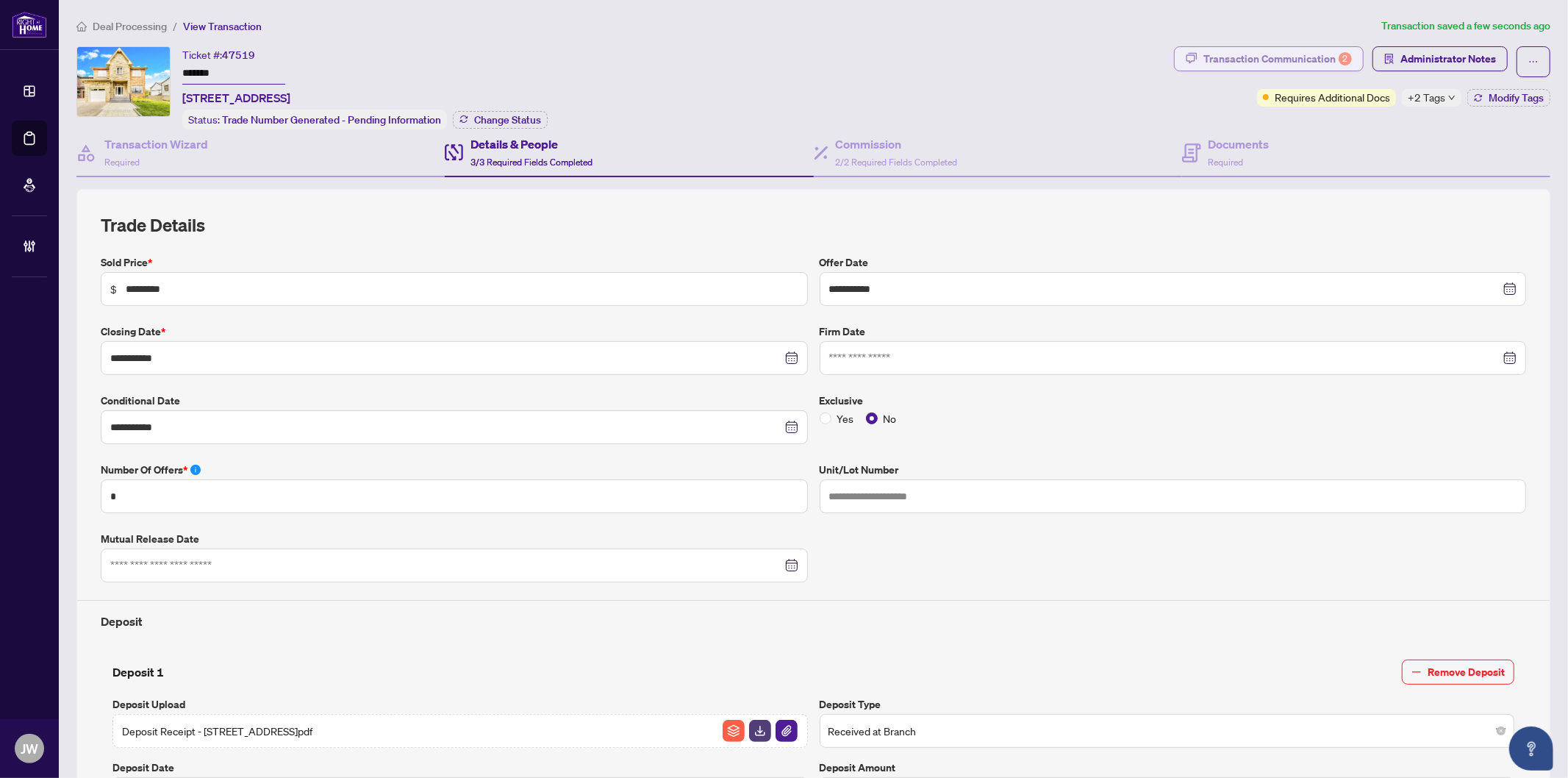
click at [1275, 58] on div "Transaction Communication 2" at bounding box center [1277, 59] width 148 height 24
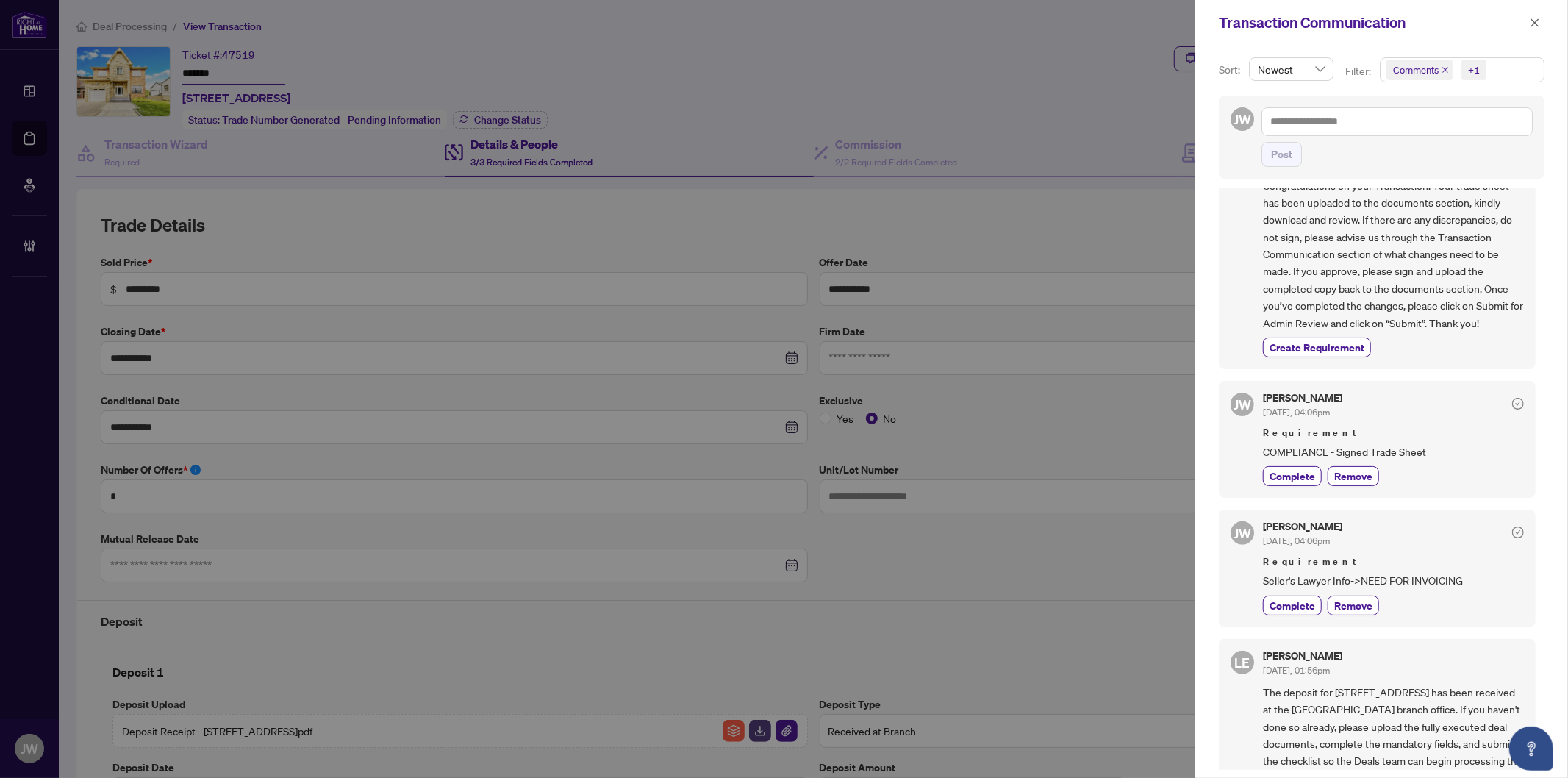
scroll to position [1006, 0]
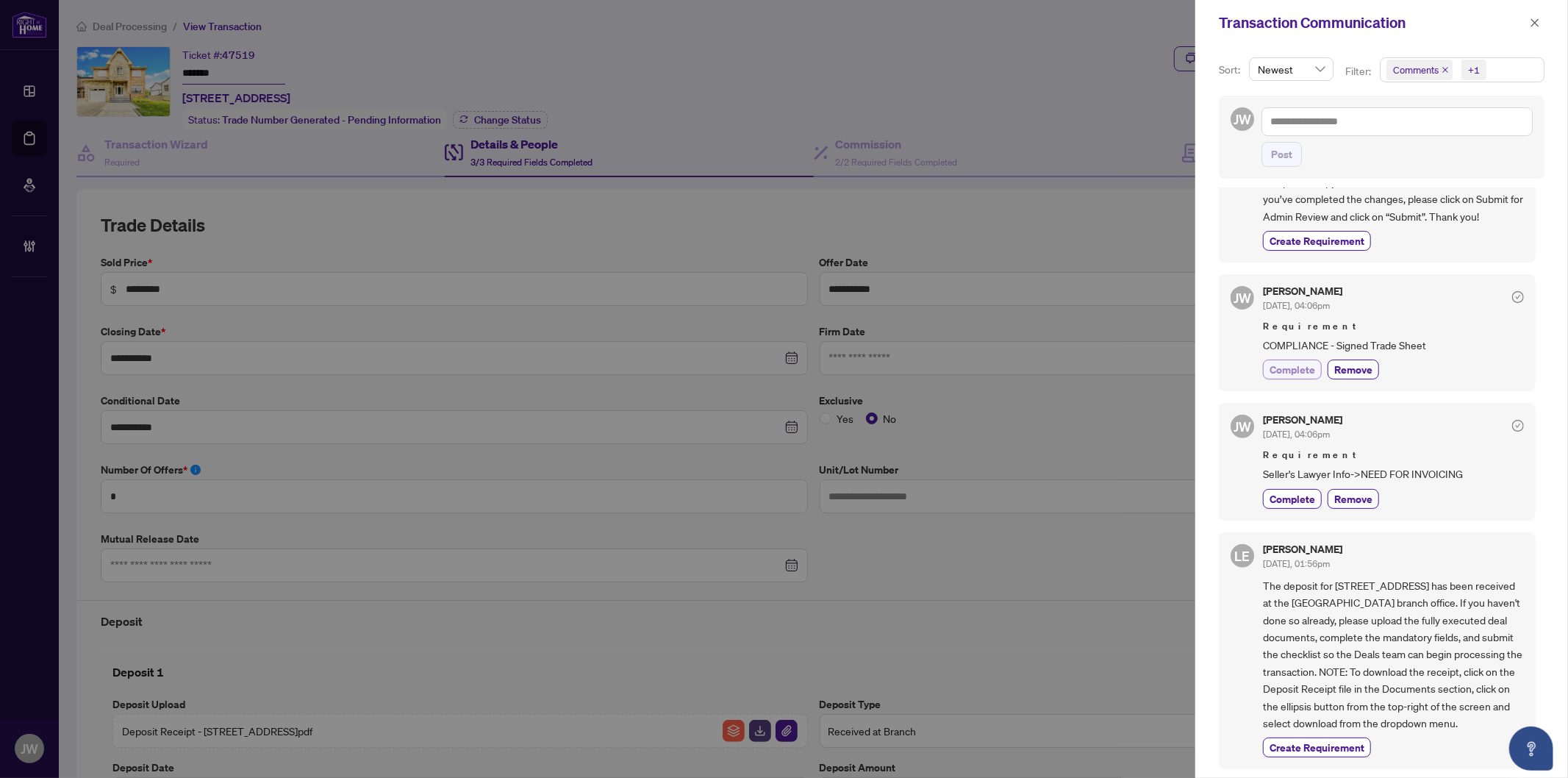
click at [1291, 368] on span "Complete" at bounding box center [1293, 370] width 46 height 16
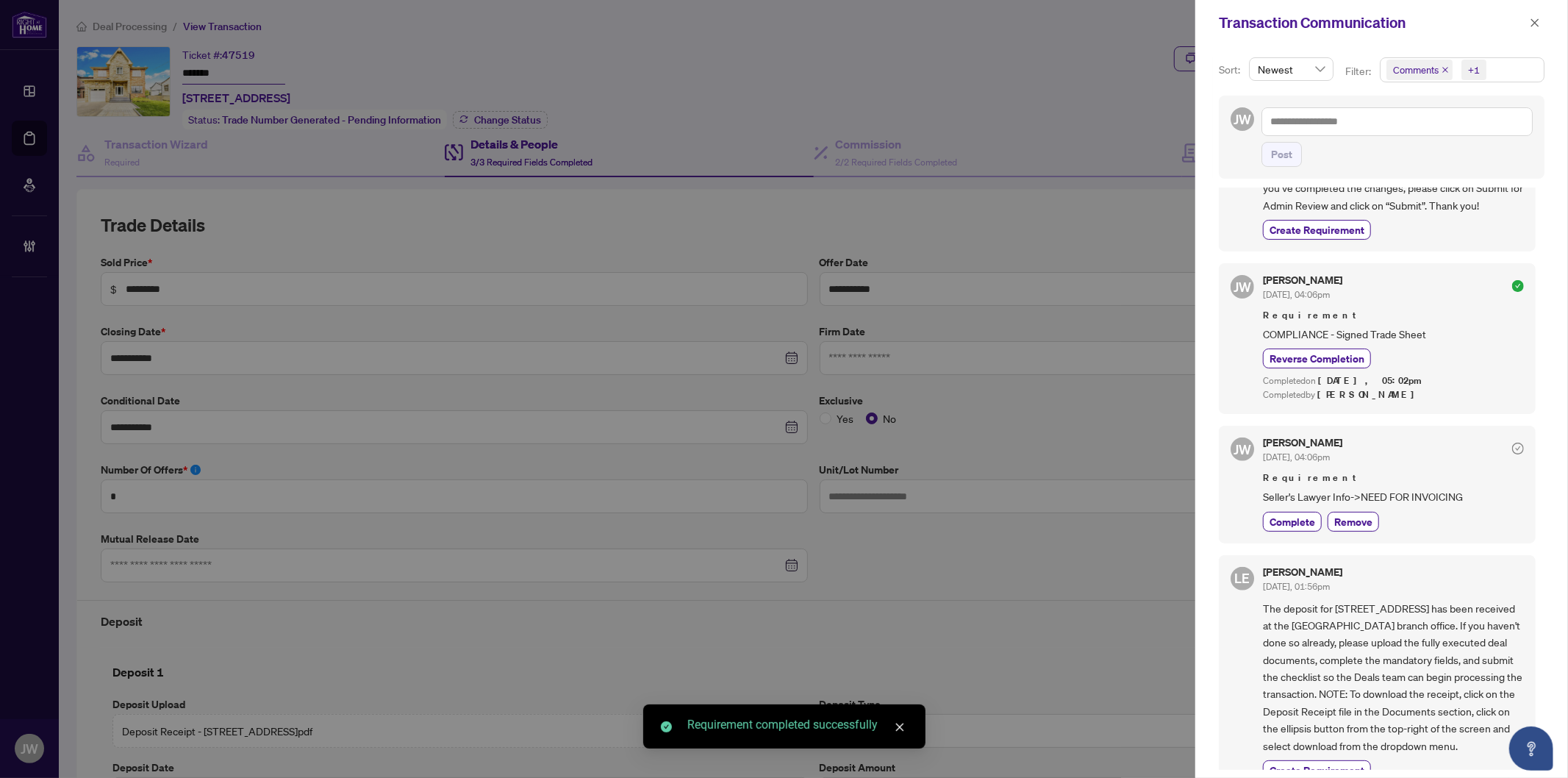
drag, startPoint x: 1540, startPoint y: 26, endPoint x: 1517, endPoint y: 22, distance: 23.3
click at [1539, 25] on button "button" at bounding box center [1534, 23] width 19 height 18
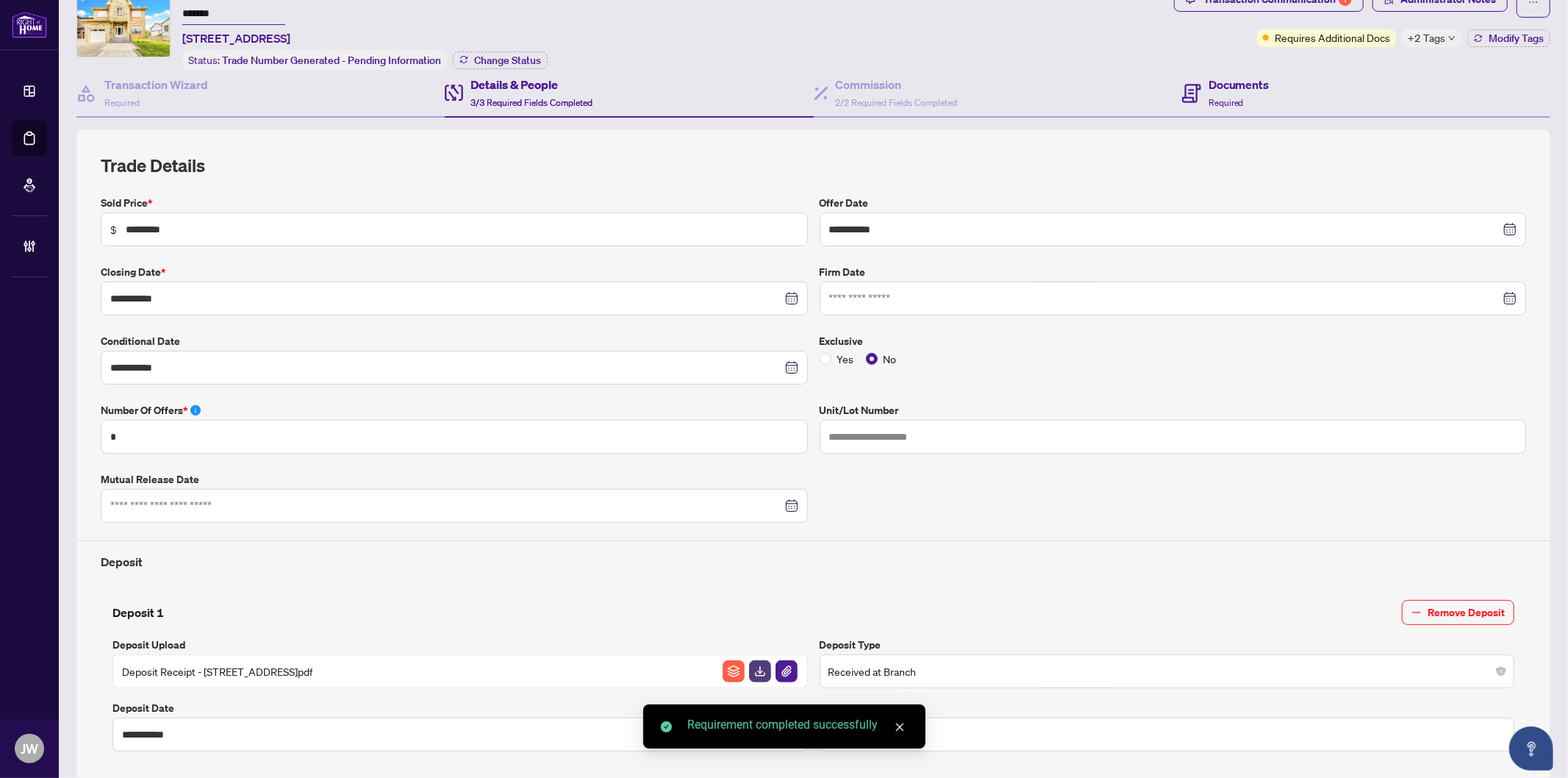
scroll to position [82, 0]
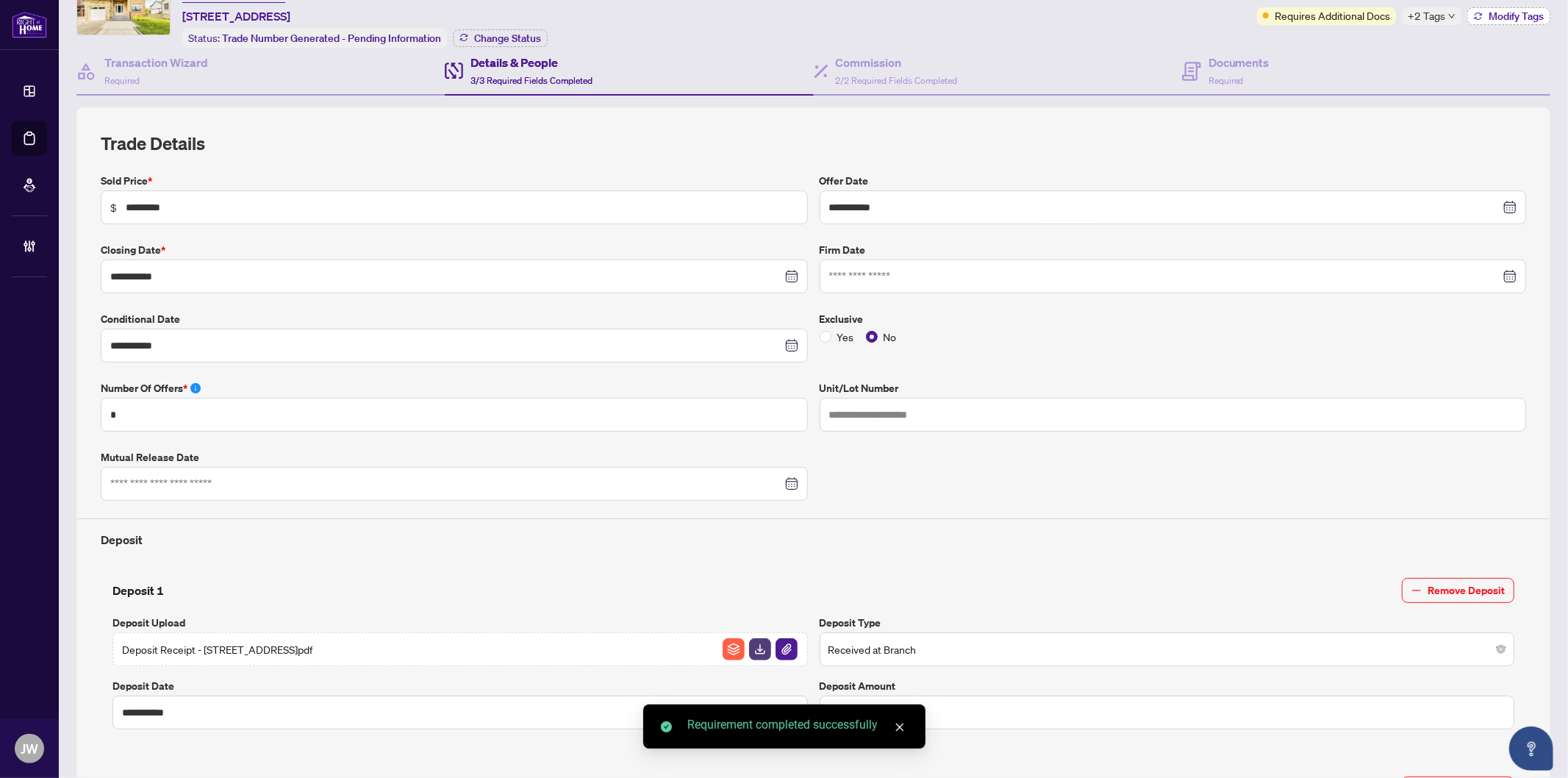
click at [1495, 13] on span "Modify Tags" at bounding box center [1515, 16] width 55 height 10
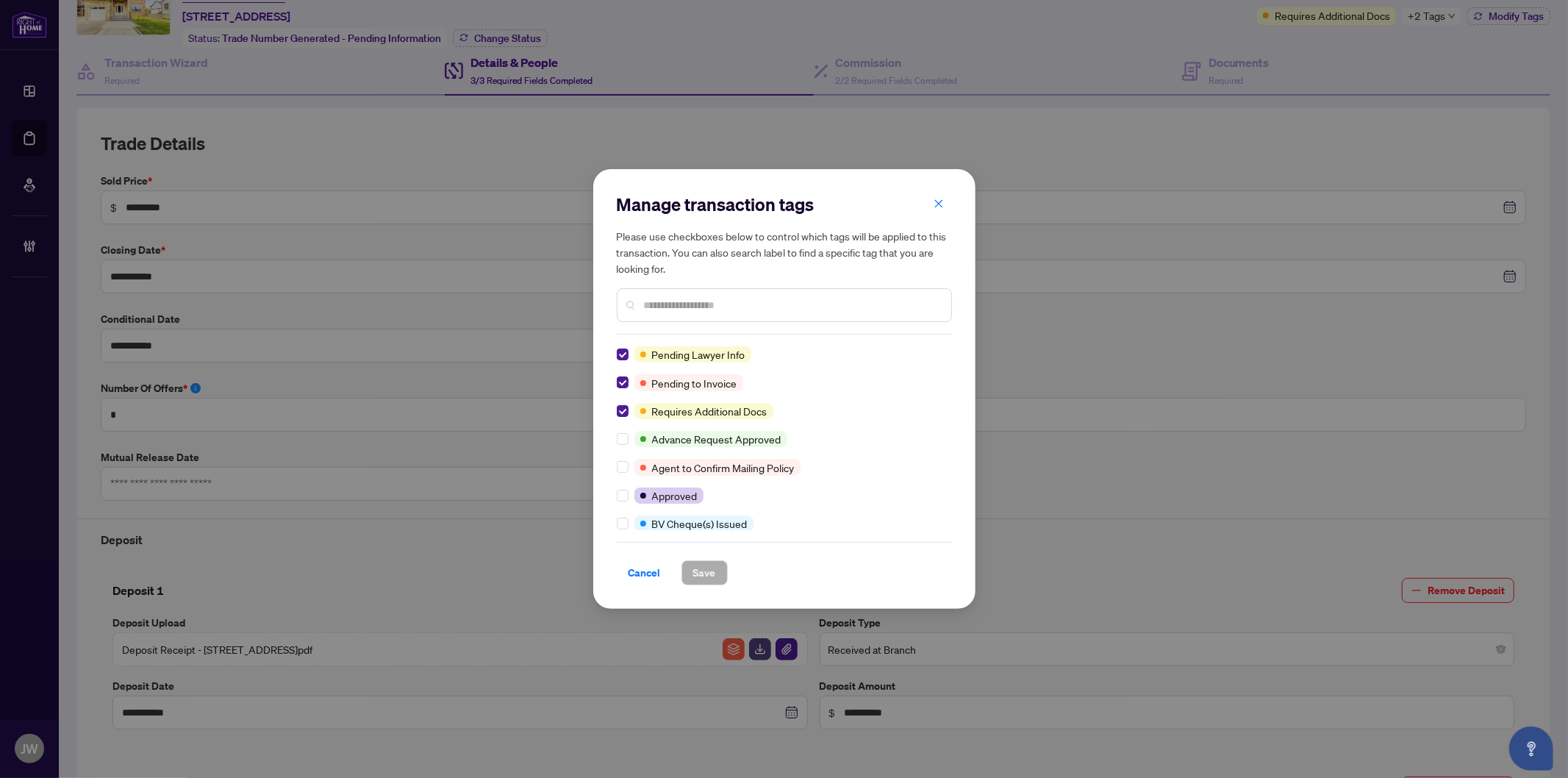
click at [782, 37] on div "Manage transaction tags Please use checkboxes below to control which tags will …" at bounding box center [784, 389] width 1568 height 778
click at [646, 565] on span "Cancel" at bounding box center [644, 573] width 33 height 24
